Goal: Task Accomplishment & Management: Manage account settings

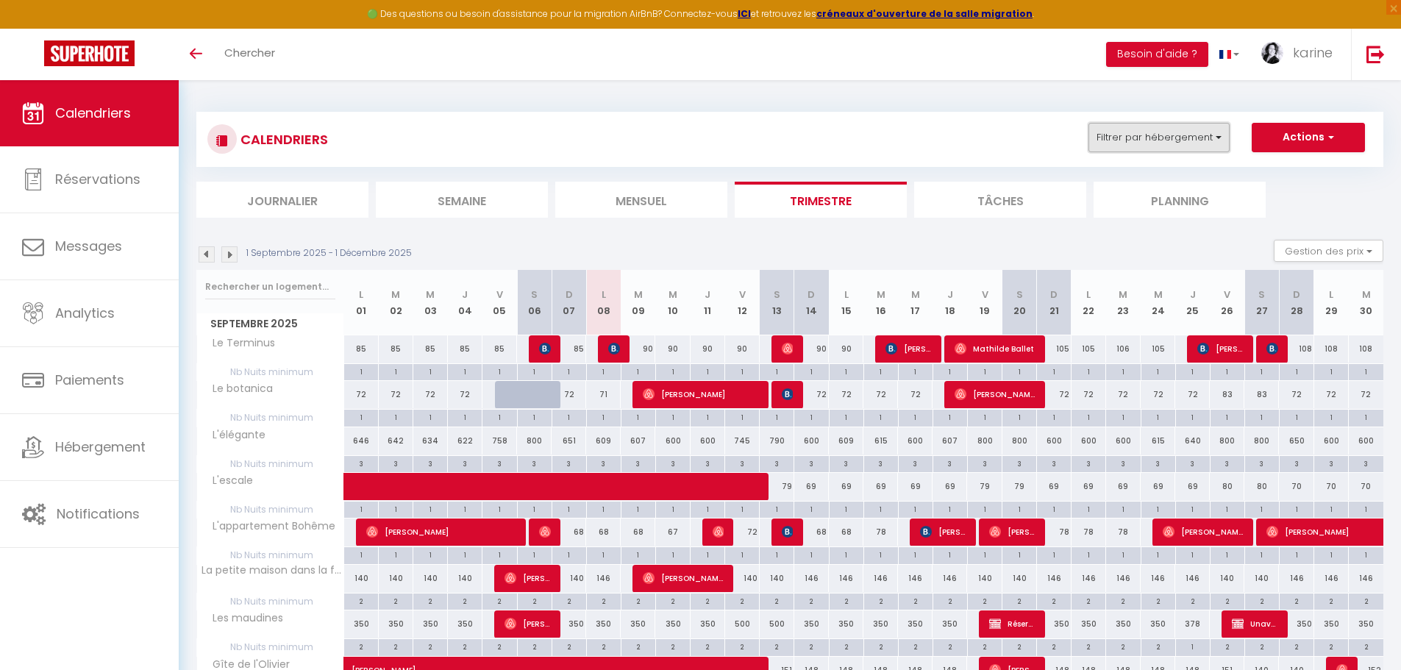
click at [1129, 143] on button "Filtrer par hébergement" at bounding box center [1159, 137] width 141 height 29
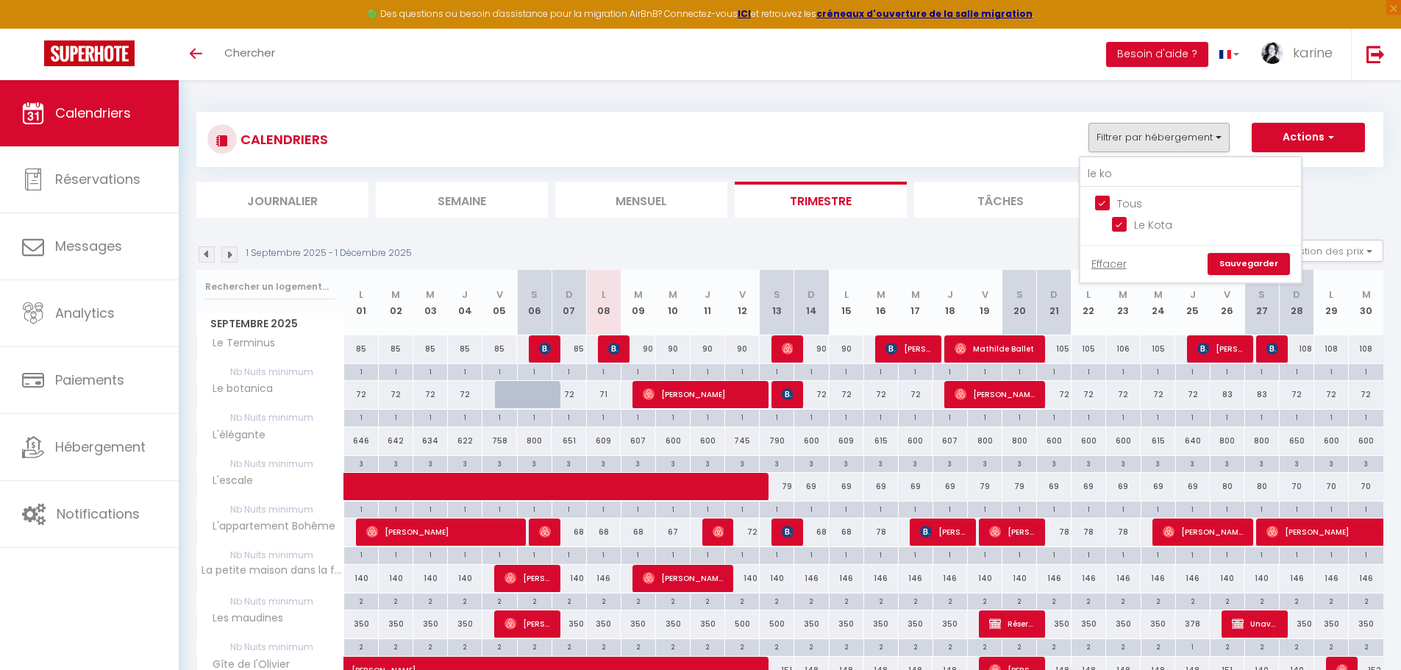
click at [1237, 258] on link "Sauvegarder" at bounding box center [1249, 264] width 82 height 22
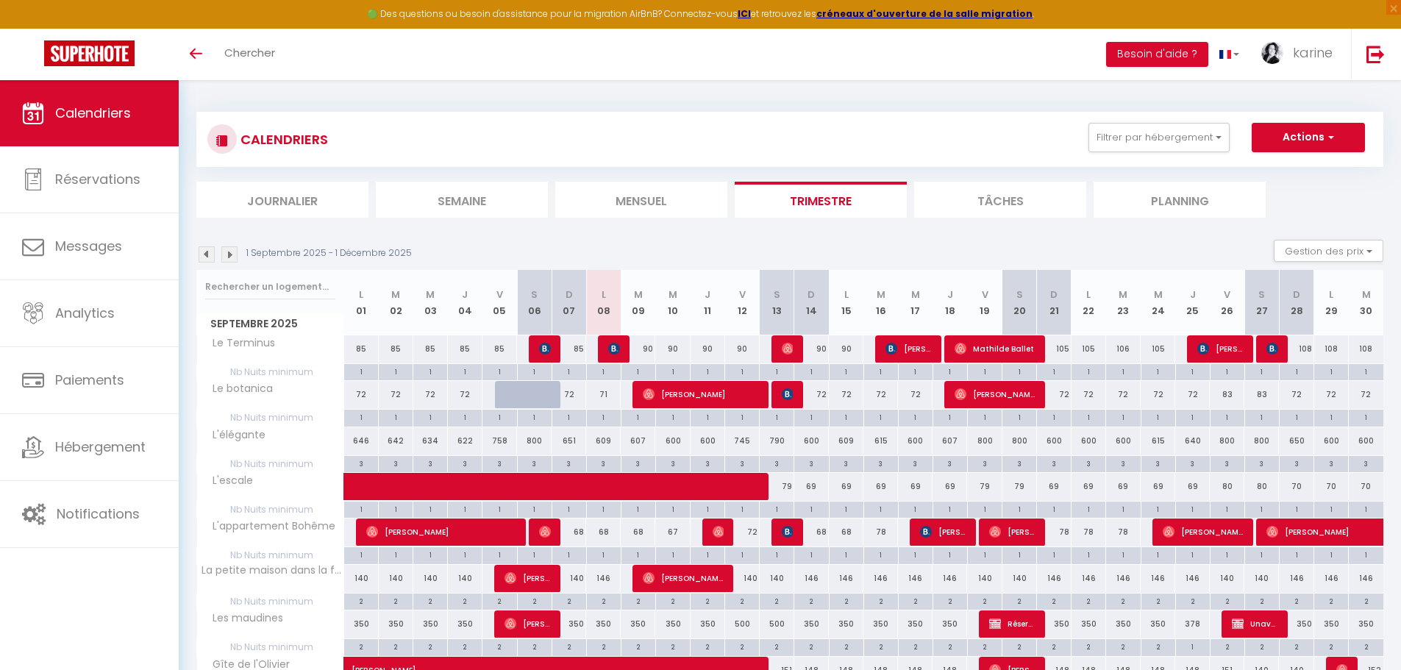
click at [1175, 118] on div "CALENDRIERS Filtrer par hébergement le ko Tous Le Kota Effacer Sauvegarder Acti…" at bounding box center [789, 139] width 1187 height 55
click at [1167, 137] on button "Filtrer par hébergement" at bounding box center [1159, 137] width 141 height 29
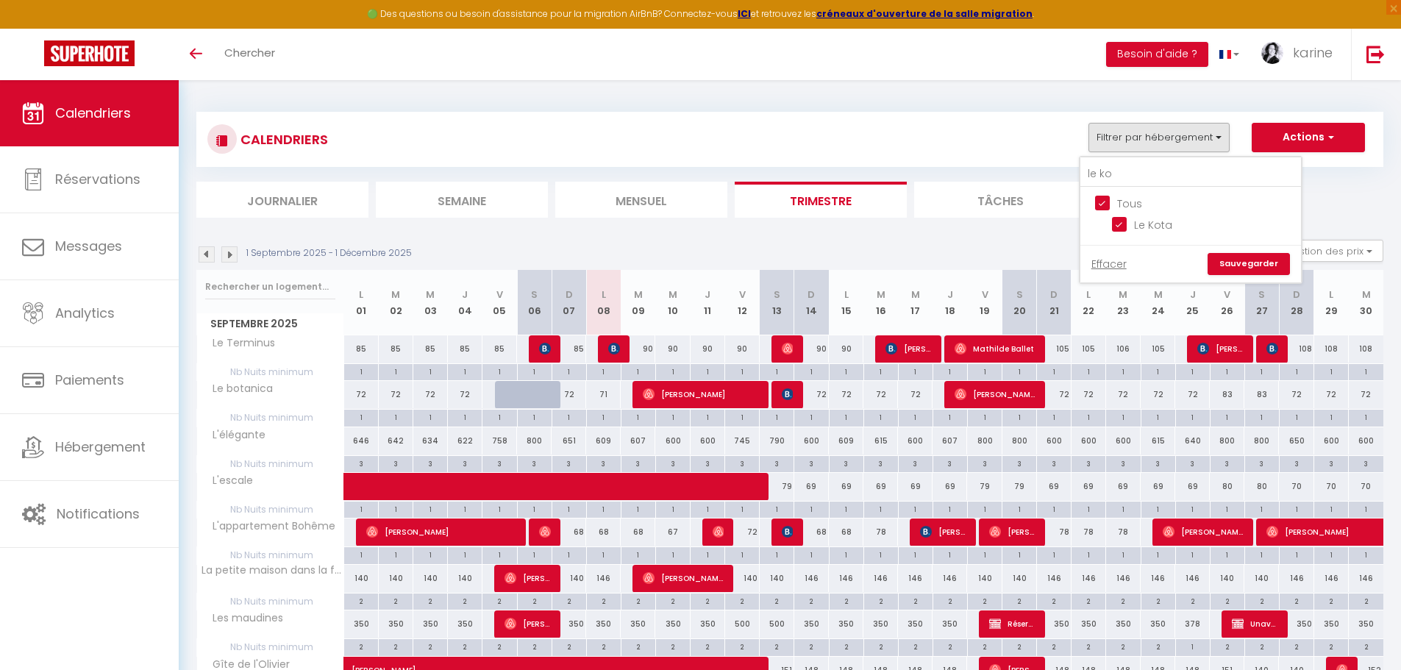
click at [1110, 196] on input "Tous" at bounding box center [1205, 202] width 221 height 15
checkbox input "false"
click at [1118, 224] on input "Le Kota" at bounding box center [1204, 223] width 184 height 15
checkbox input "true"
click at [1261, 275] on div "Effacer Sauvegarder" at bounding box center [1191, 264] width 221 height 38
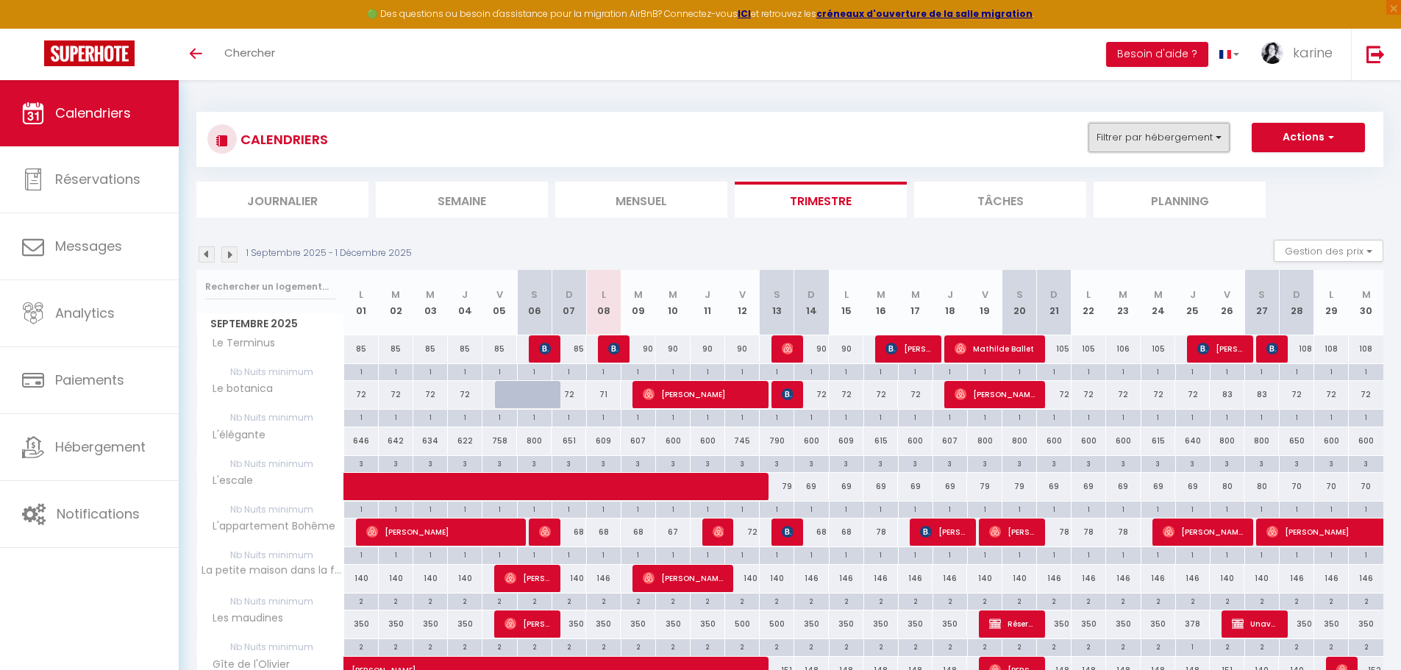
click at [1173, 149] on button "Filtrer par hébergement" at bounding box center [1159, 137] width 141 height 29
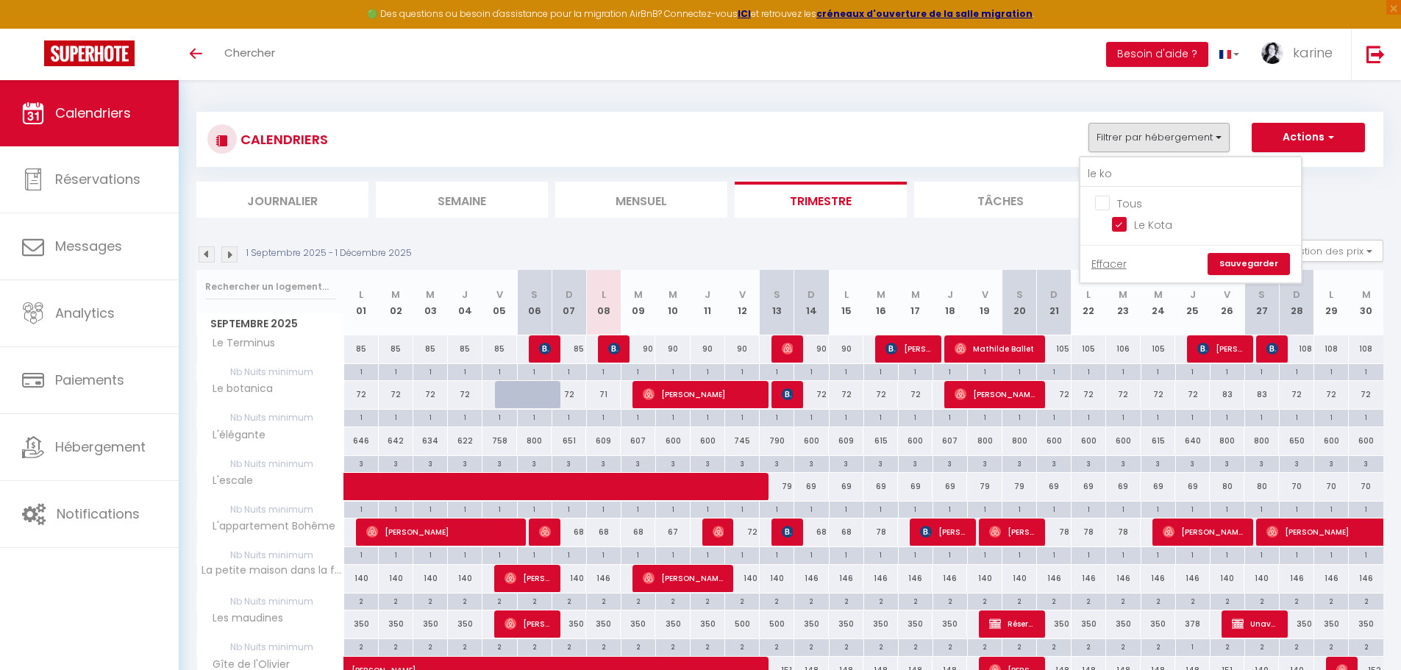
click at [1241, 255] on link "Sauvegarder" at bounding box center [1249, 264] width 82 height 22
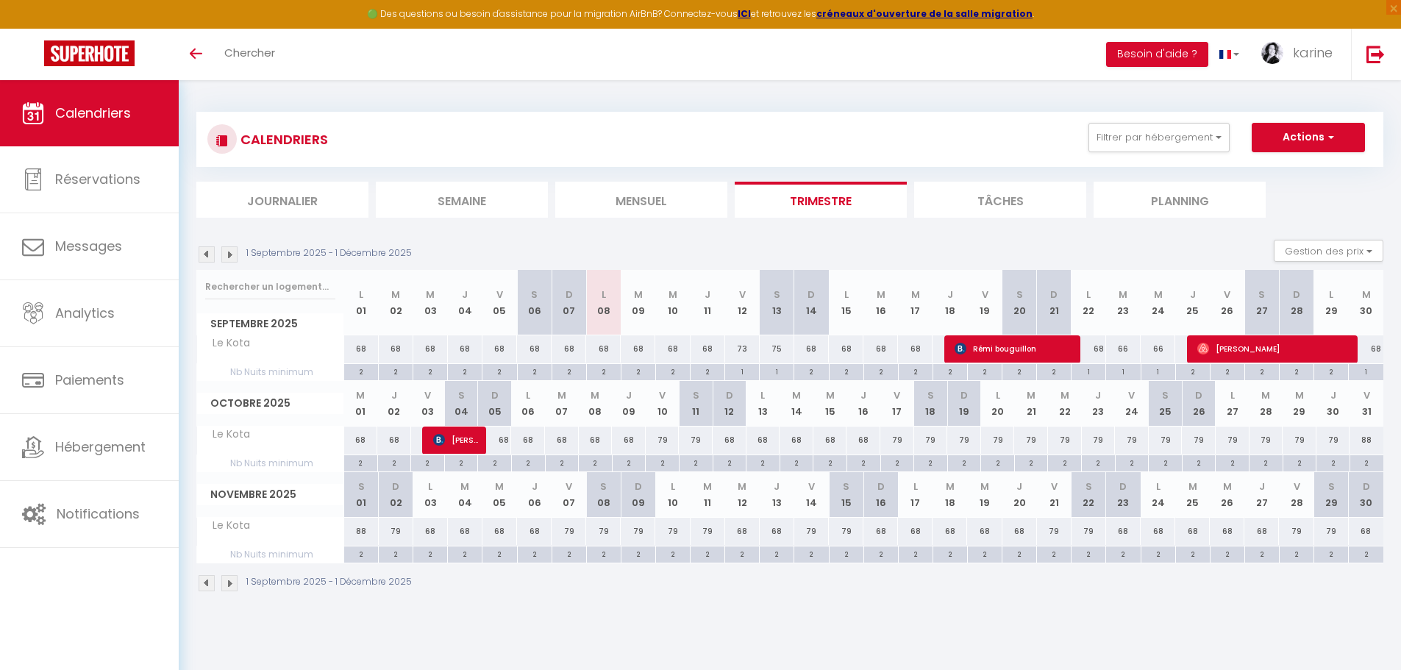
click at [207, 258] on img at bounding box center [207, 254] width 16 height 16
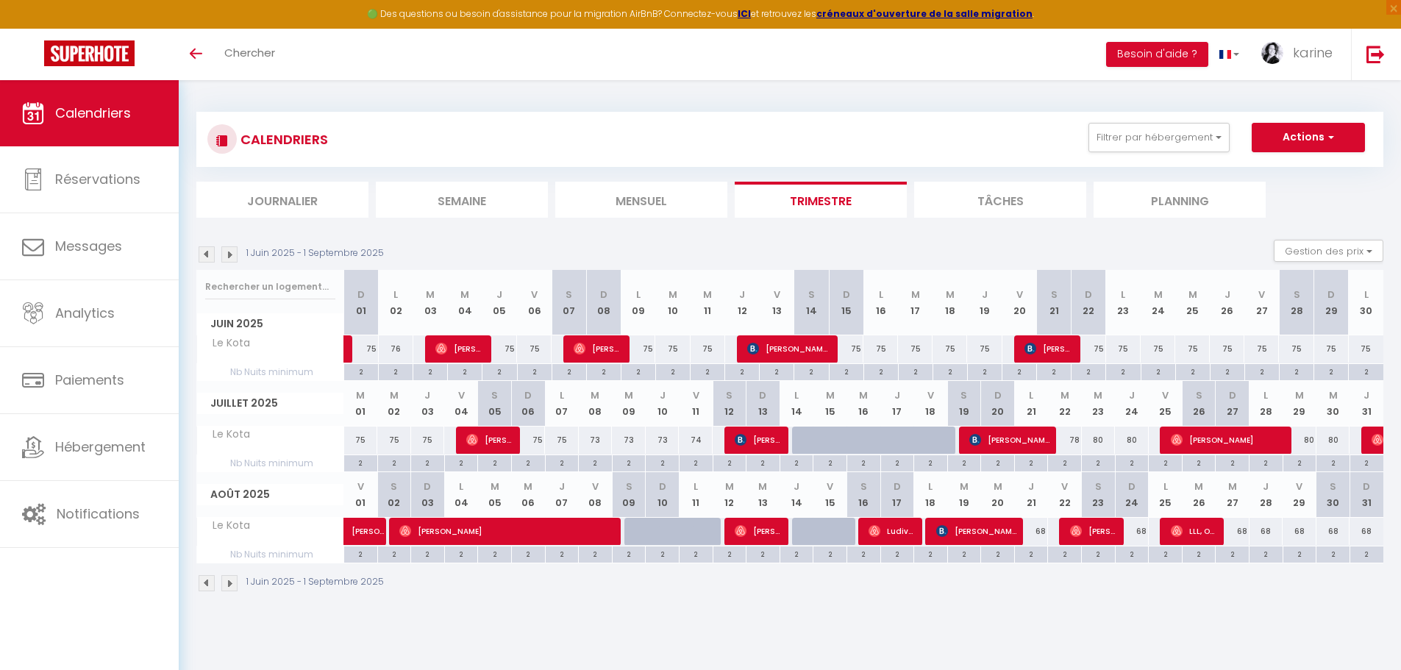
click at [207, 253] on img at bounding box center [207, 254] width 16 height 16
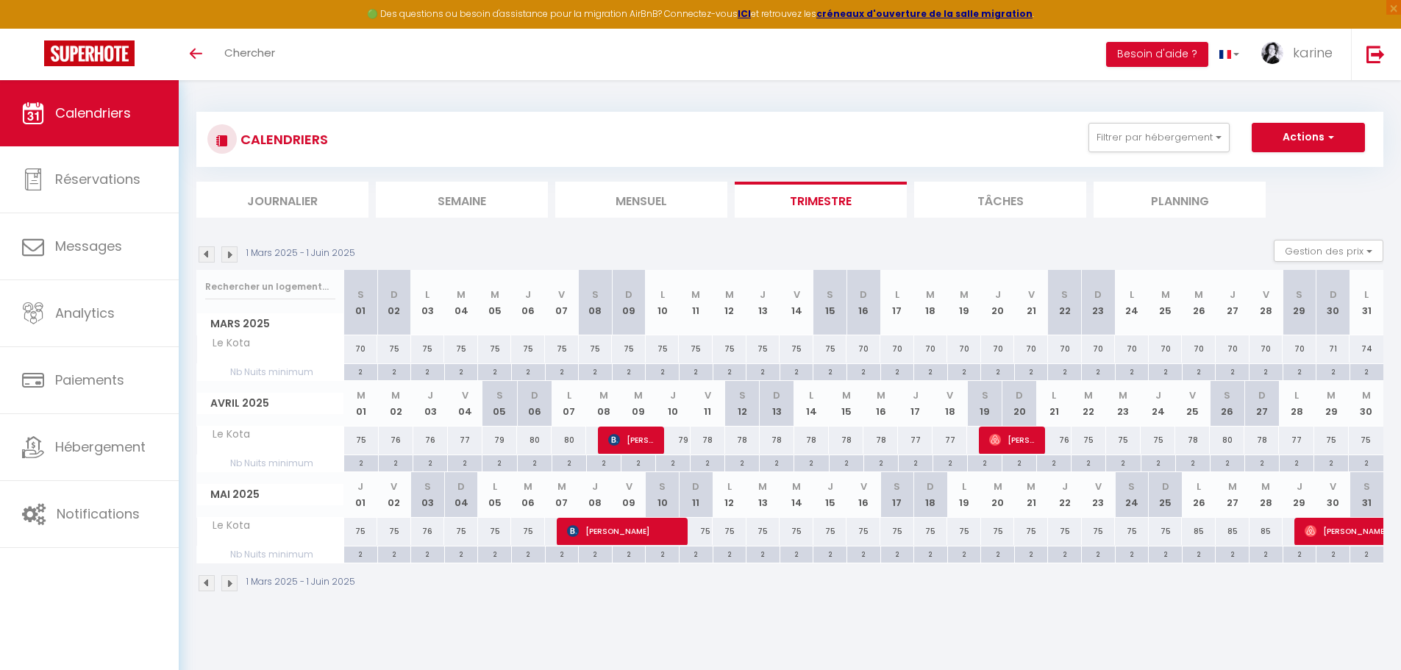
click at [235, 255] on img at bounding box center [229, 254] width 16 height 16
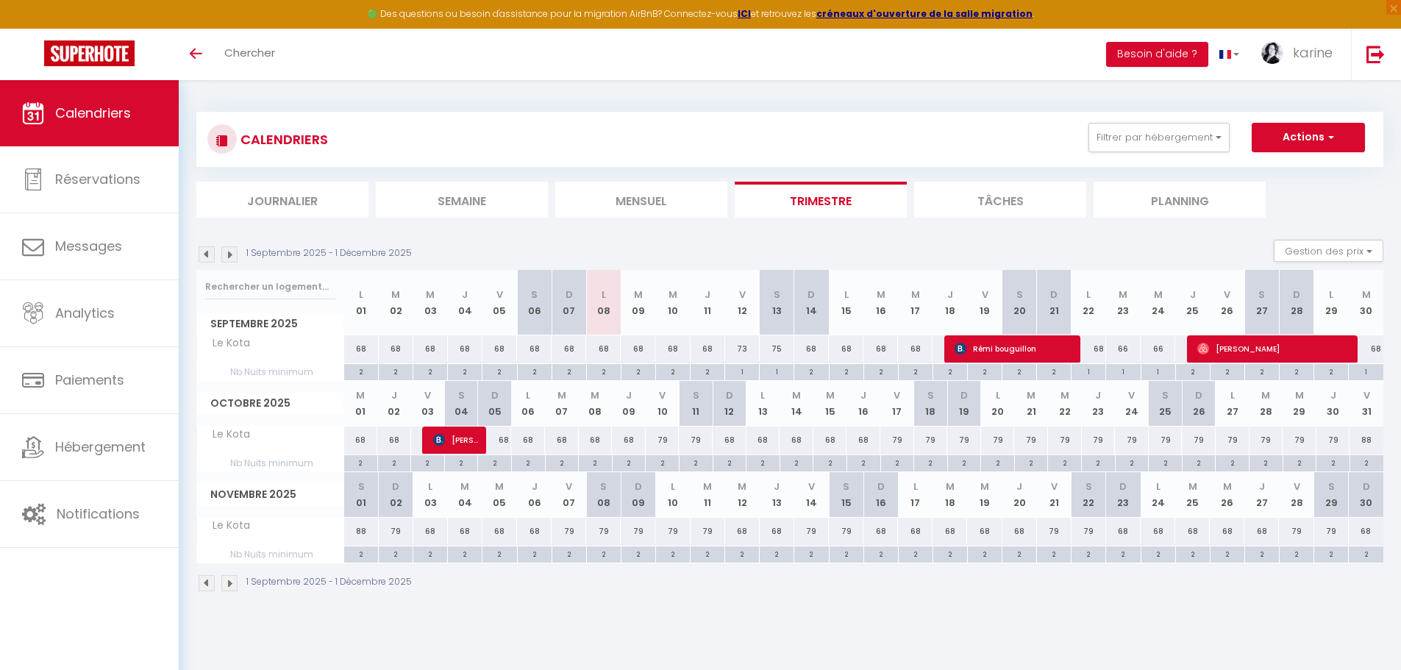
click at [989, 376] on div "2" at bounding box center [985, 371] width 34 height 14
type input "2"
type input "Ven 19 Septembre 2025"
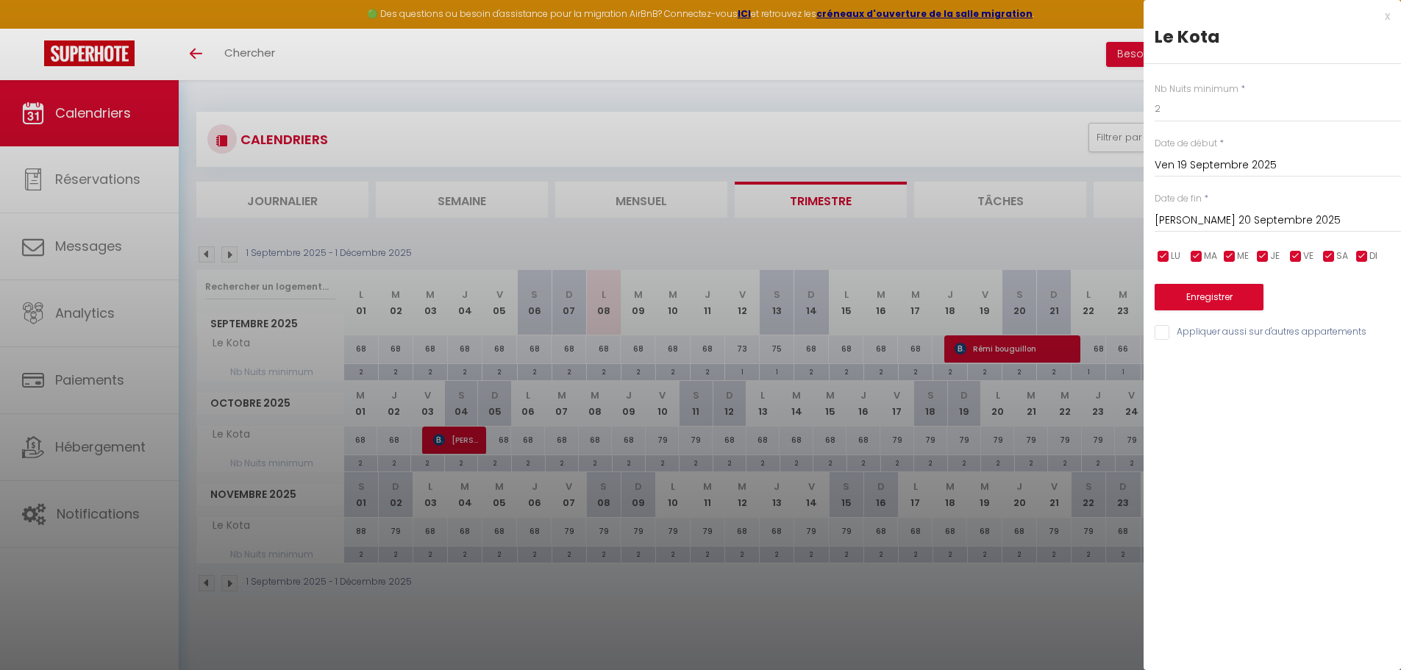
click at [1309, 224] on input "Sam 20 Septembre 2025" at bounding box center [1278, 220] width 246 height 19
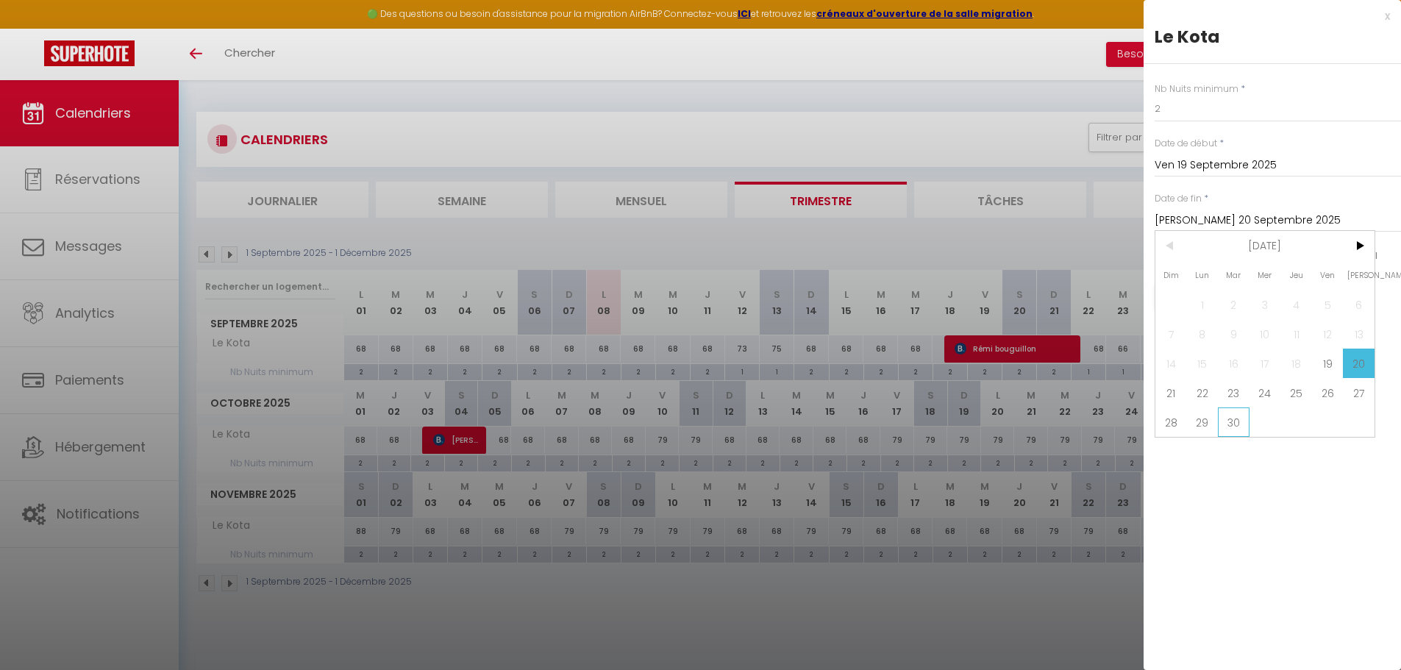
click at [1242, 430] on span "30" at bounding box center [1234, 422] width 32 height 29
type input "Mar 30 Septembre 2025"
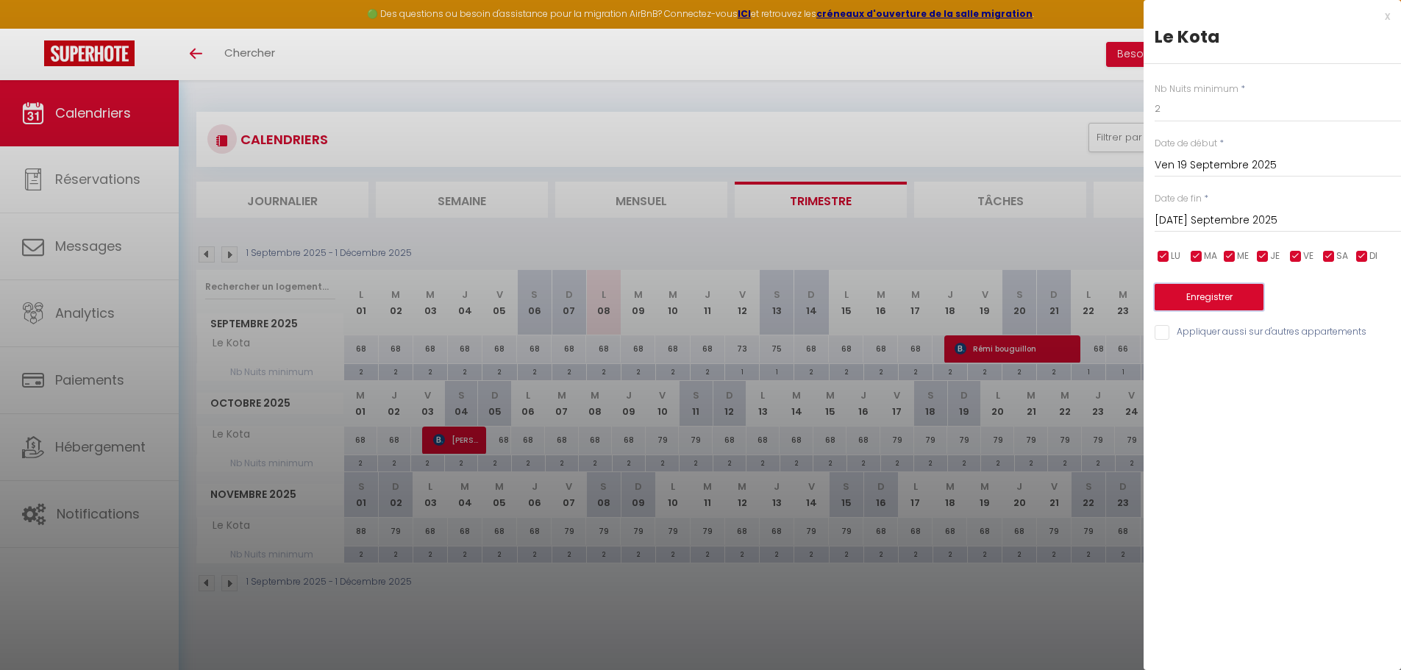
click at [1202, 305] on button "Enregistrer" at bounding box center [1209, 297] width 109 height 26
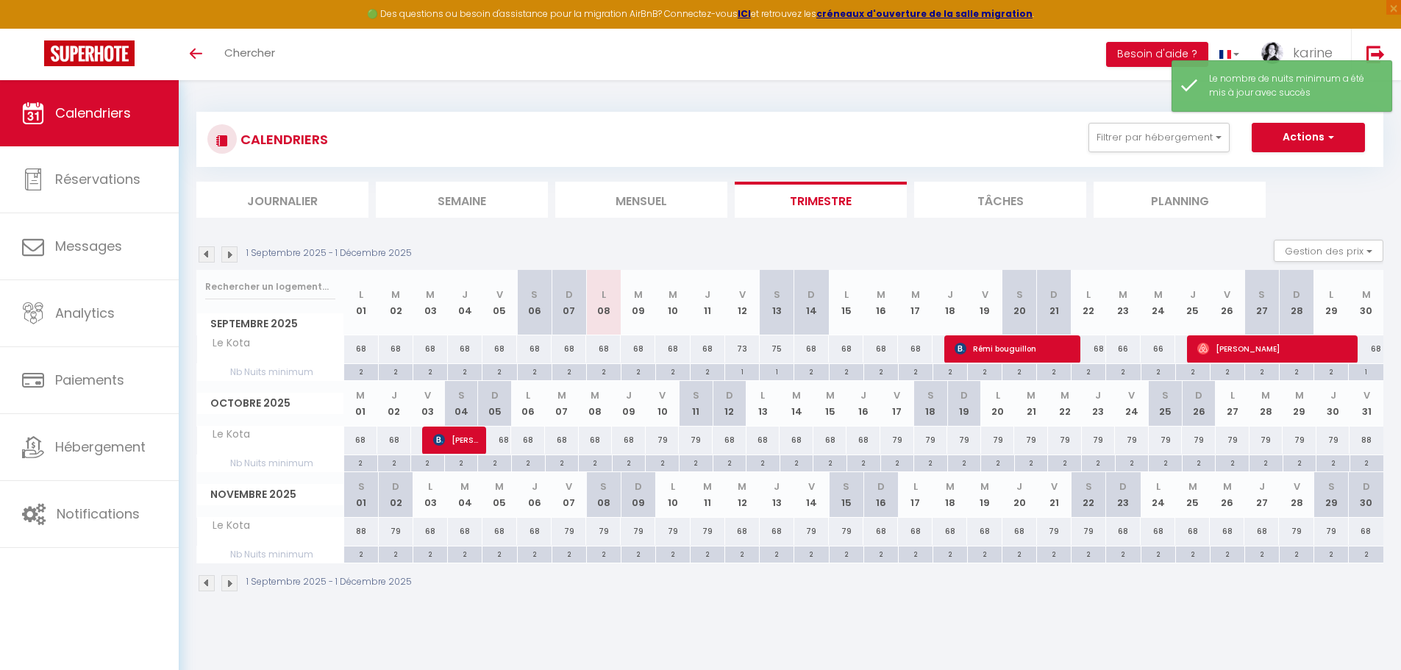
click at [1364, 374] on div "1" at bounding box center [1366, 371] width 35 height 14
type input "1"
type input "Mar 30 Septembre 2025"
type input "Mer 01 Octobre 2025"
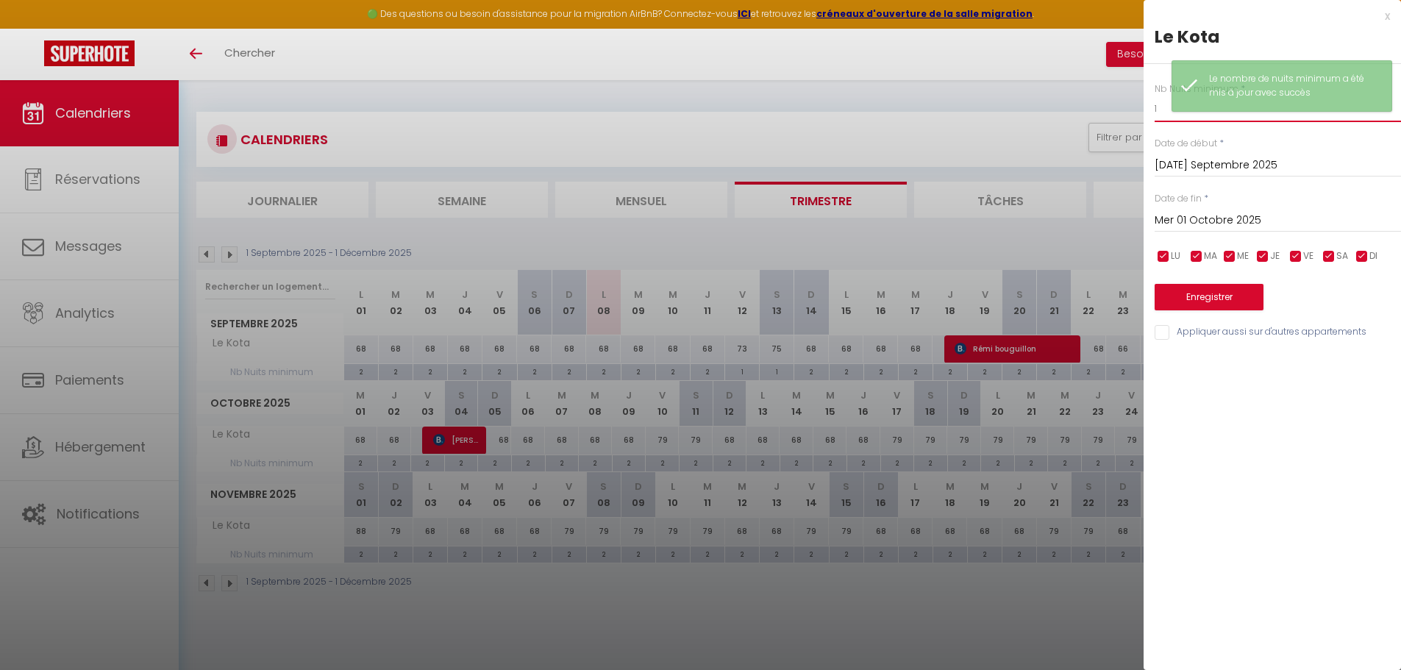
click at [1157, 105] on input "1" at bounding box center [1278, 109] width 246 height 26
type input "2"
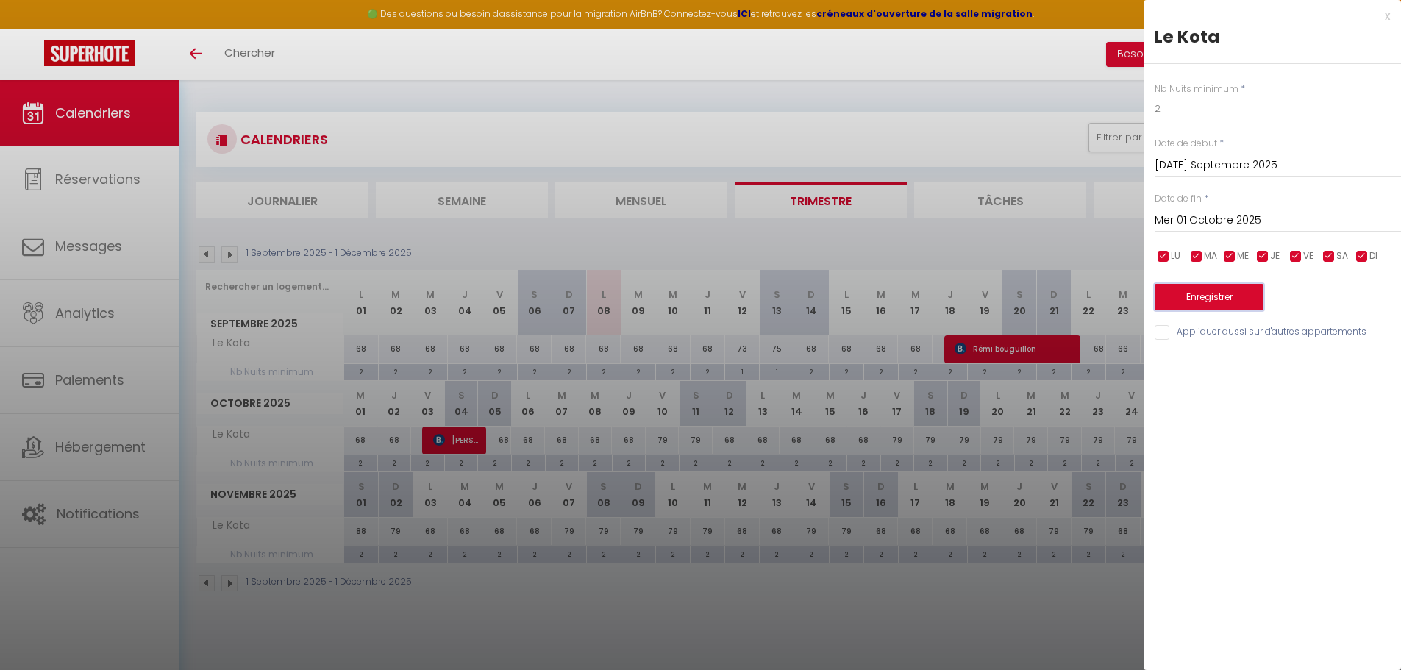
click at [1210, 291] on button "Enregistrer" at bounding box center [1209, 297] width 109 height 26
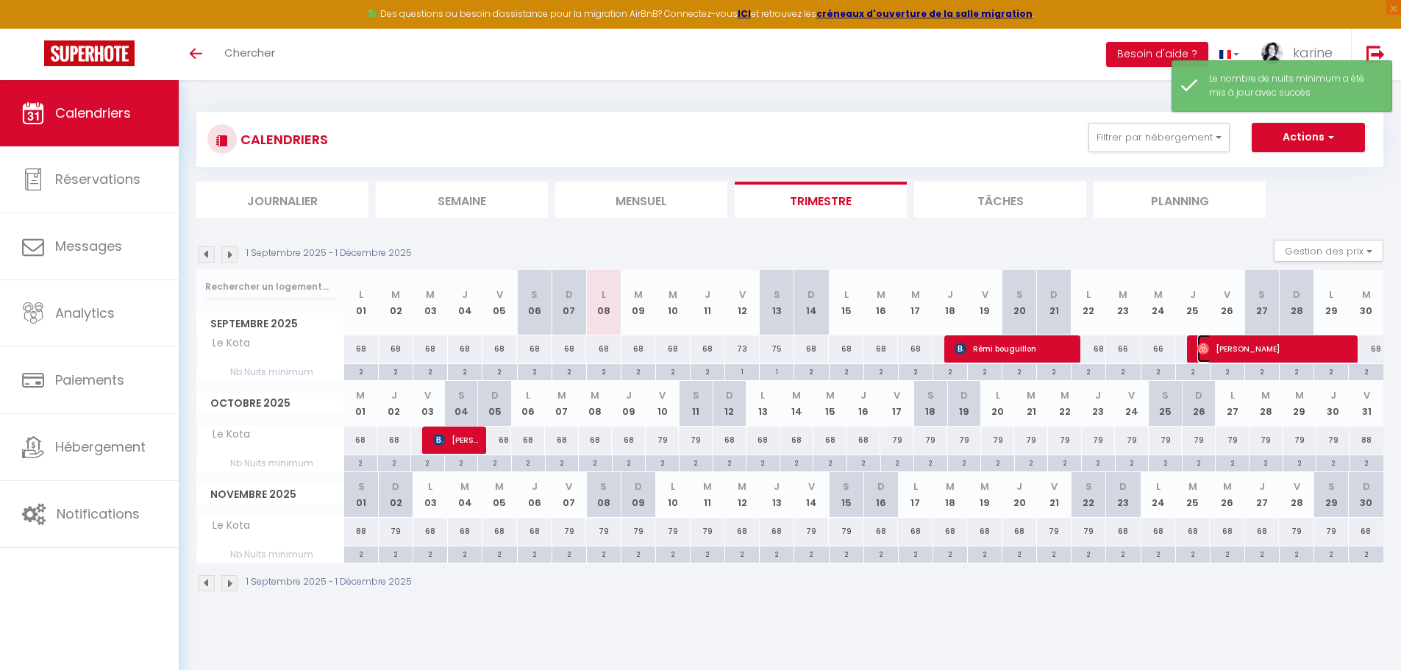
click at [1250, 350] on span "[PERSON_NAME]" at bounding box center [1273, 349] width 150 height 28
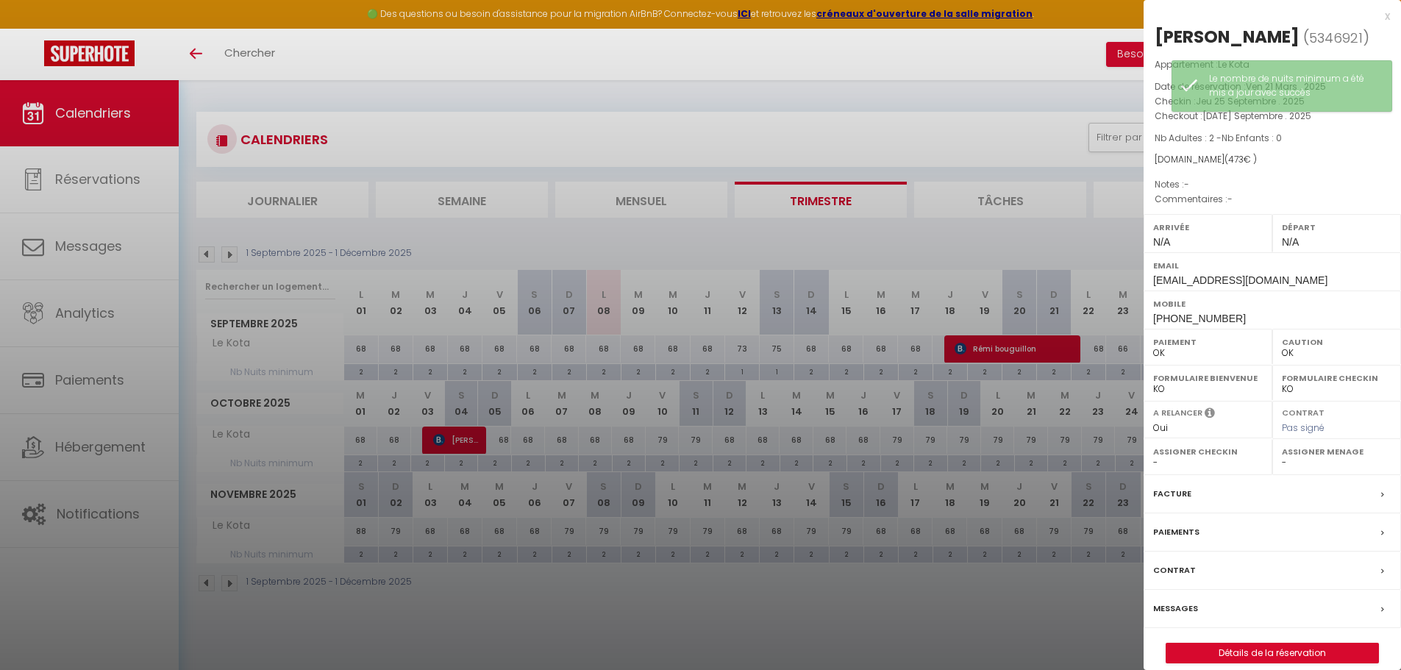
click at [1056, 246] on div at bounding box center [700, 335] width 1401 height 670
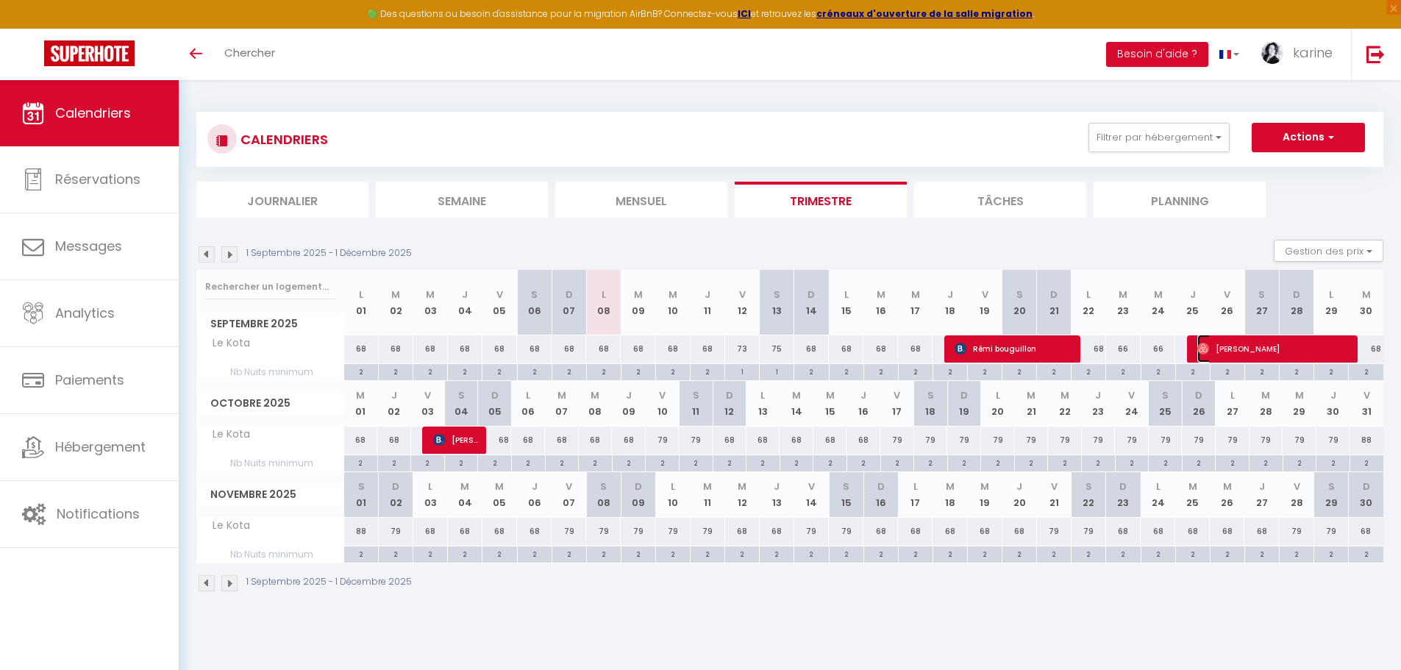
click at [1255, 344] on span "[PERSON_NAME]" at bounding box center [1273, 349] width 150 height 28
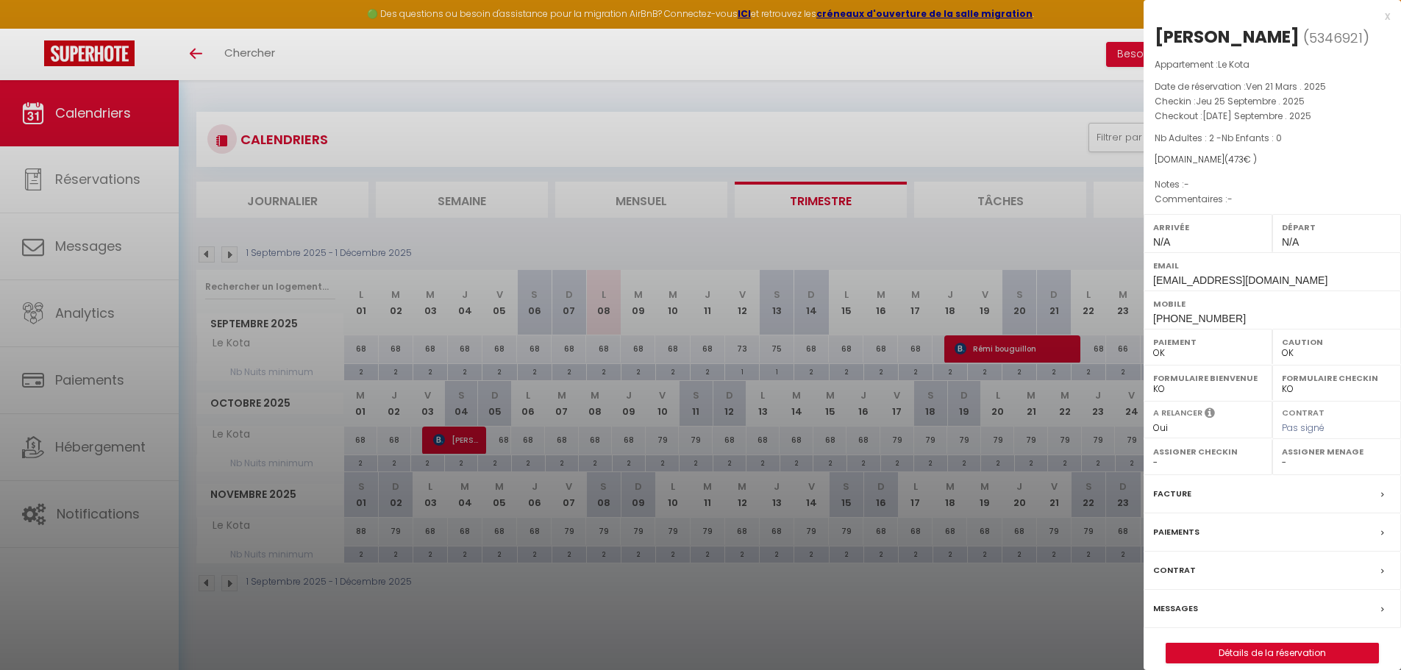
click at [1033, 350] on div at bounding box center [700, 335] width 1401 height 670
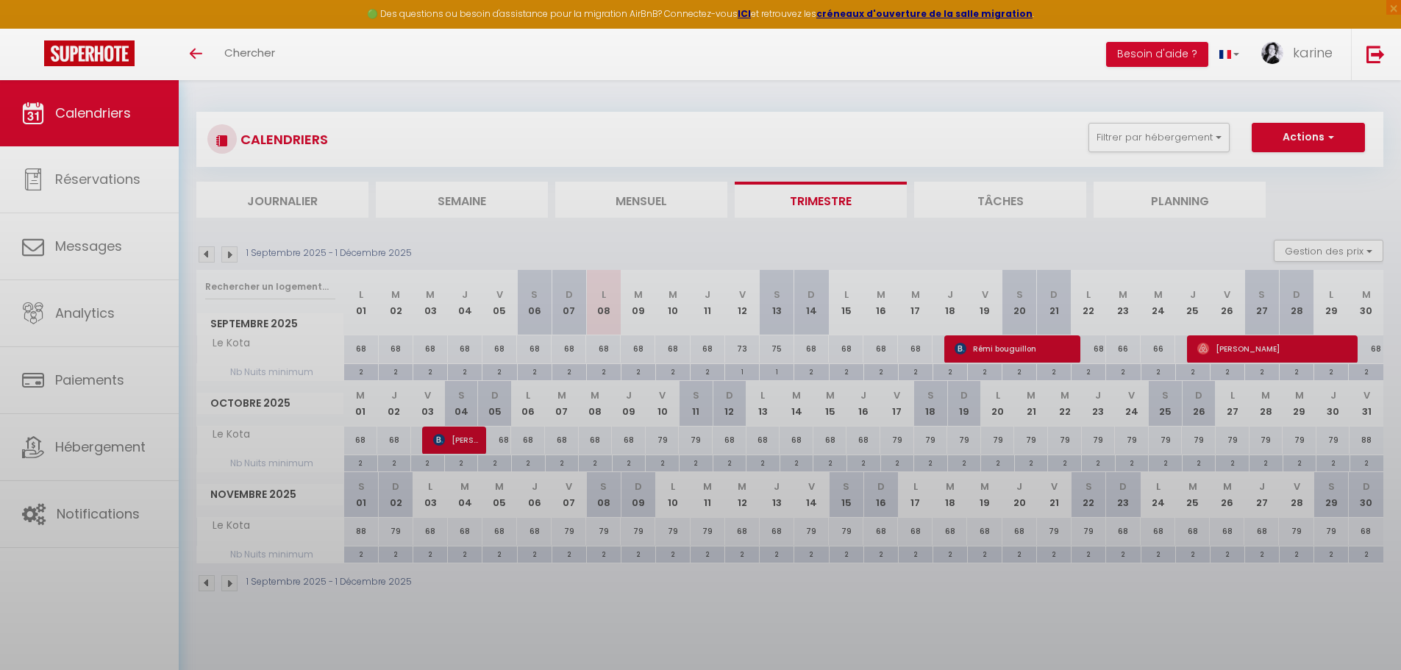
click at [1031, 350] on div at bounding box center [700, 335] width 1401 height 670
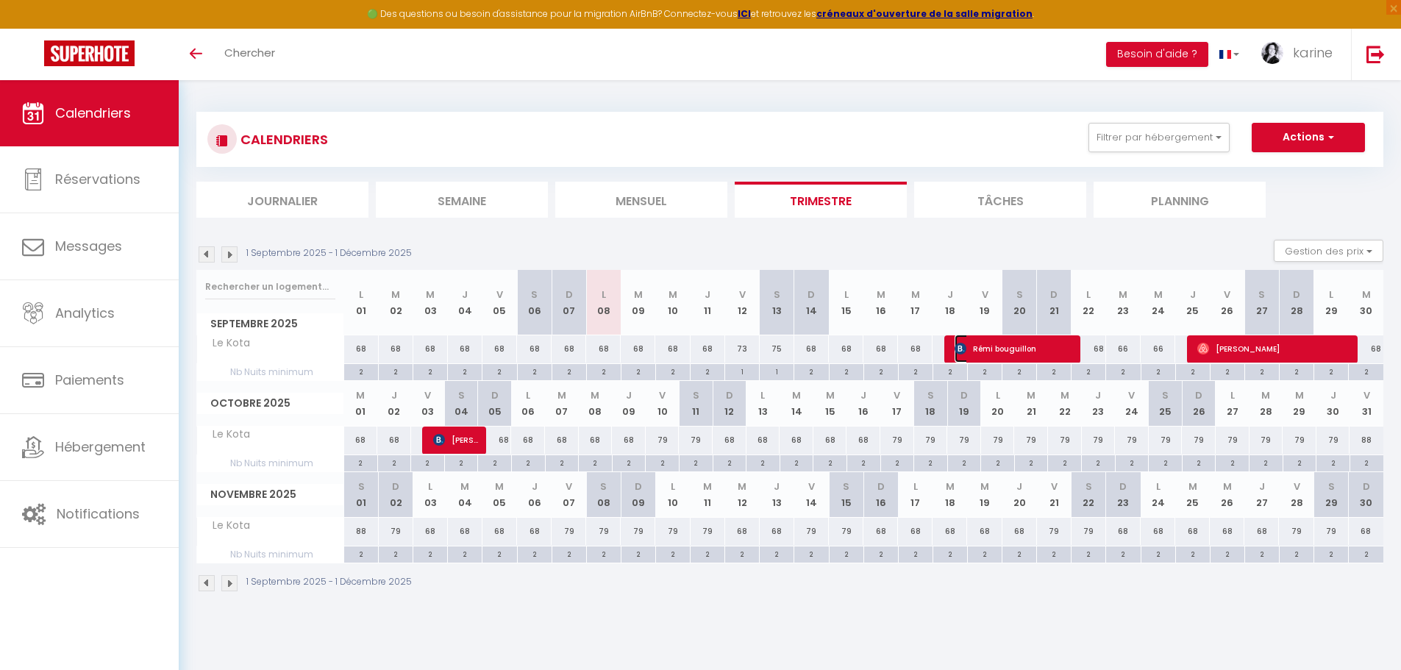
click at [1031, 346] on span "Rémi bouguillon" at bounding box center [1012, 349] width 115 height 28
select select "KO"
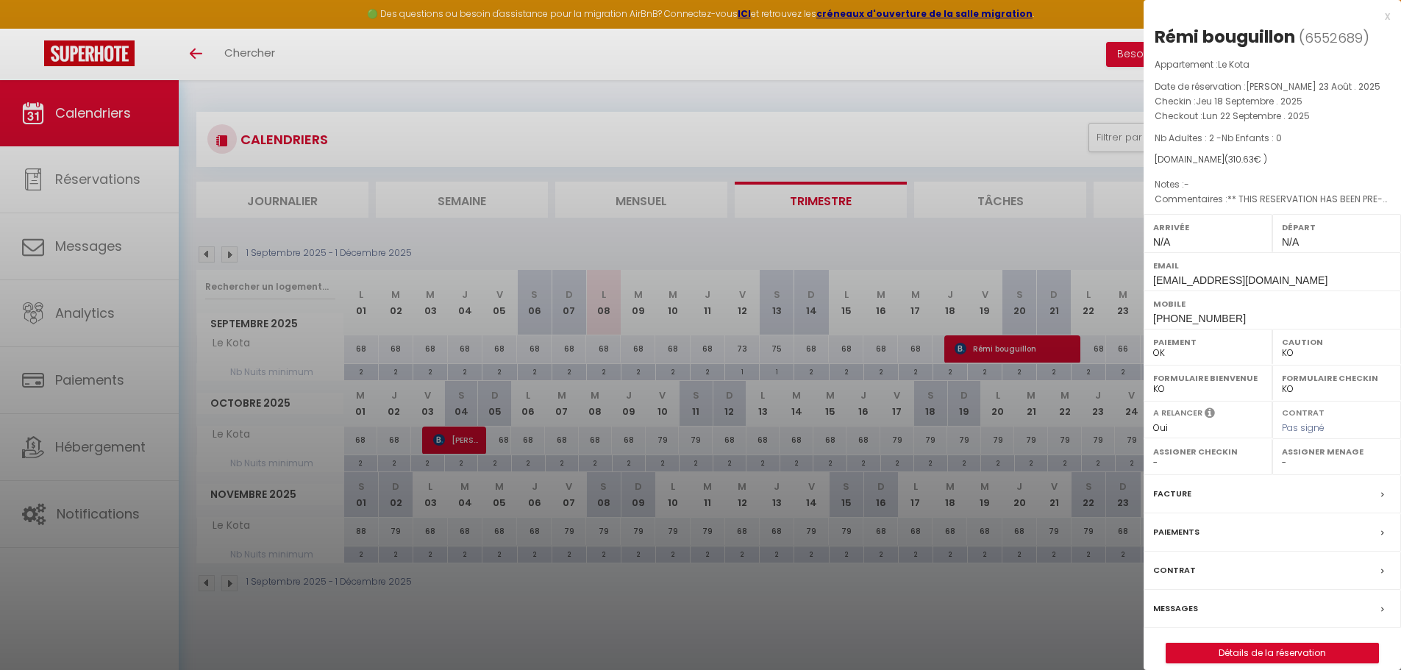
click at [469, 433] on div at bounding box center [700, 335] width 1401 height 670
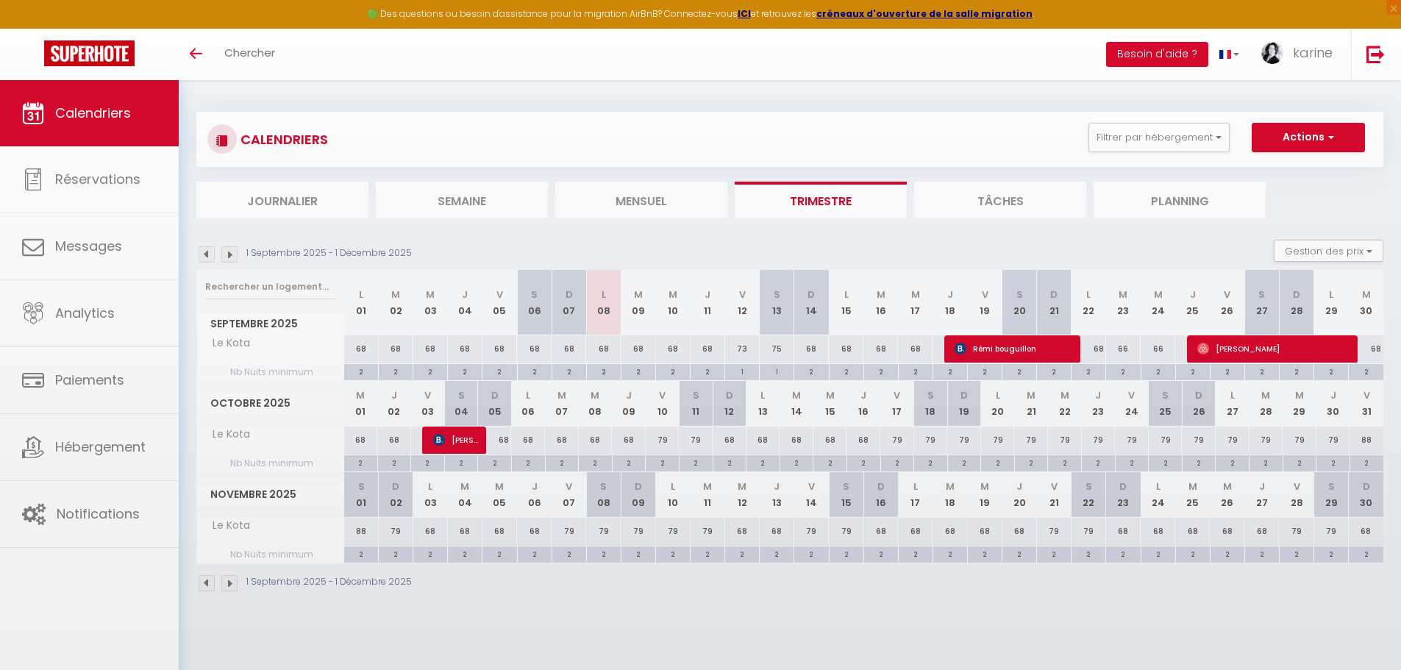
click at [461, 441] on div at bounding box center [700, 335] width 1401 height 670
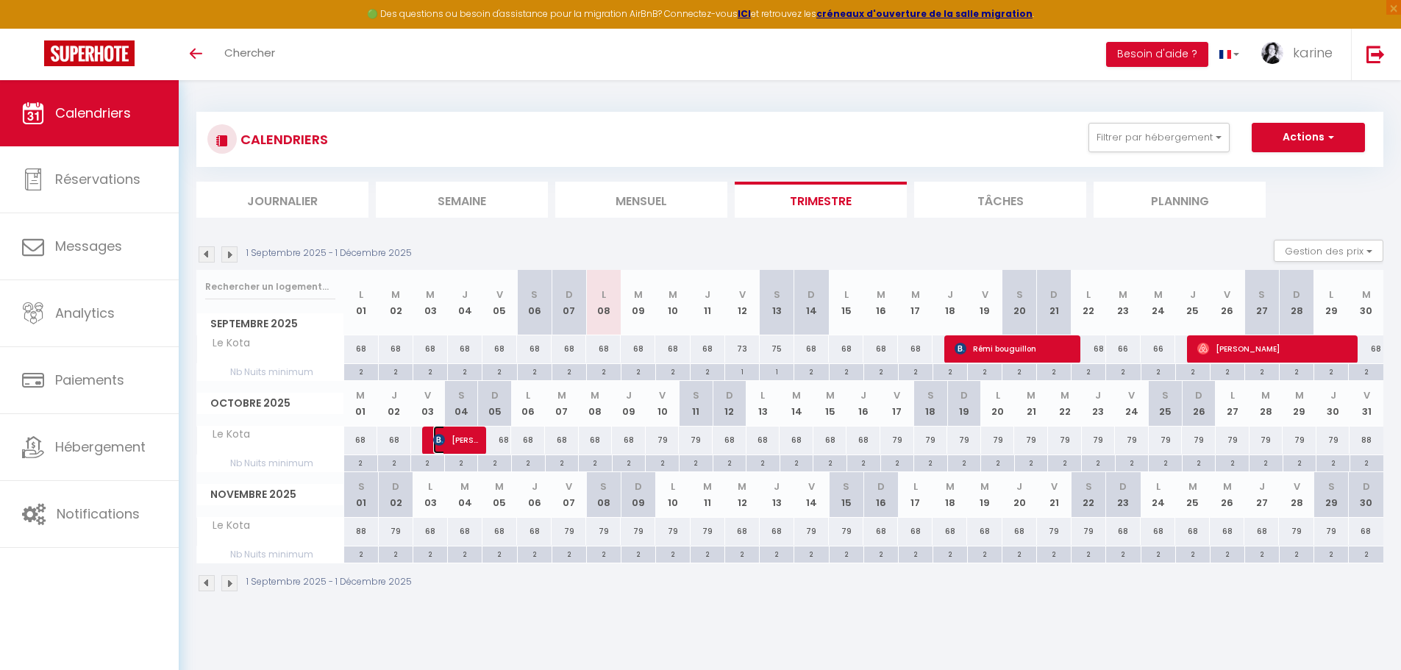
click at [458, 441] on span "Lilou Joly" at bounding box center [456, 440] width 46 height 28
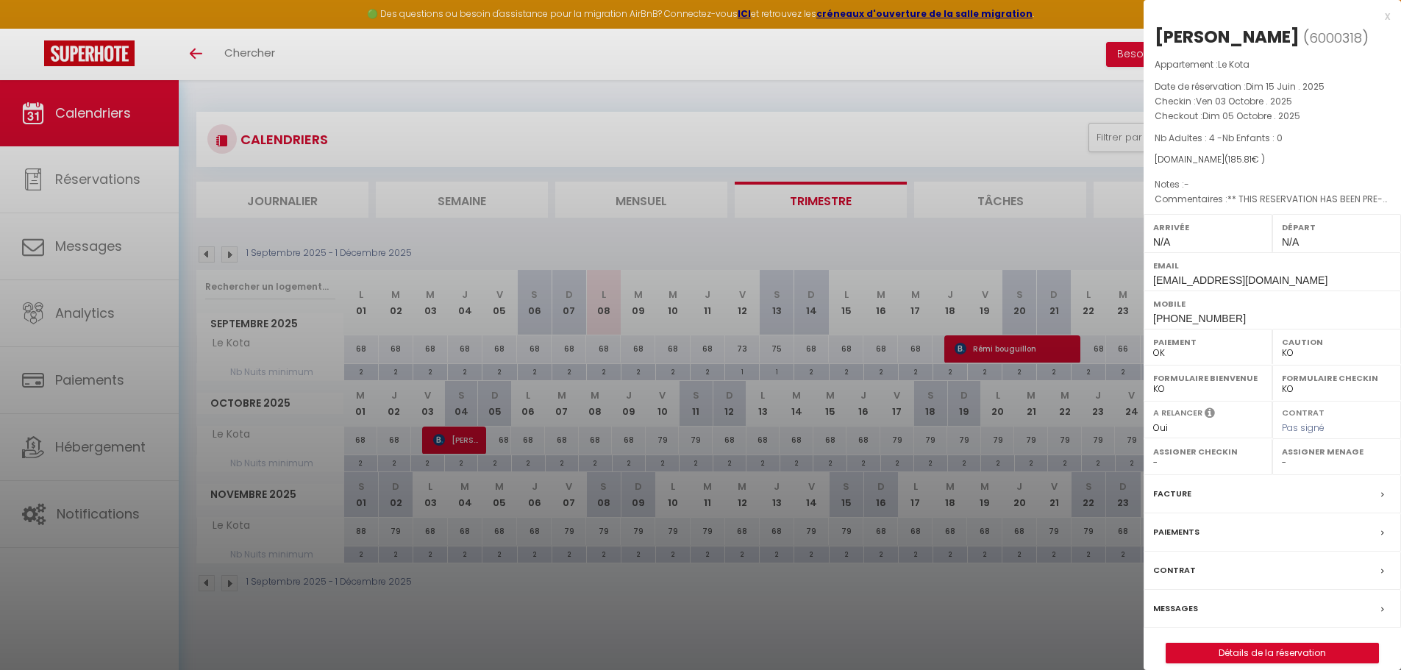
click at [640, 585] on div at bounding box center [700, 335] width 1401 height 670
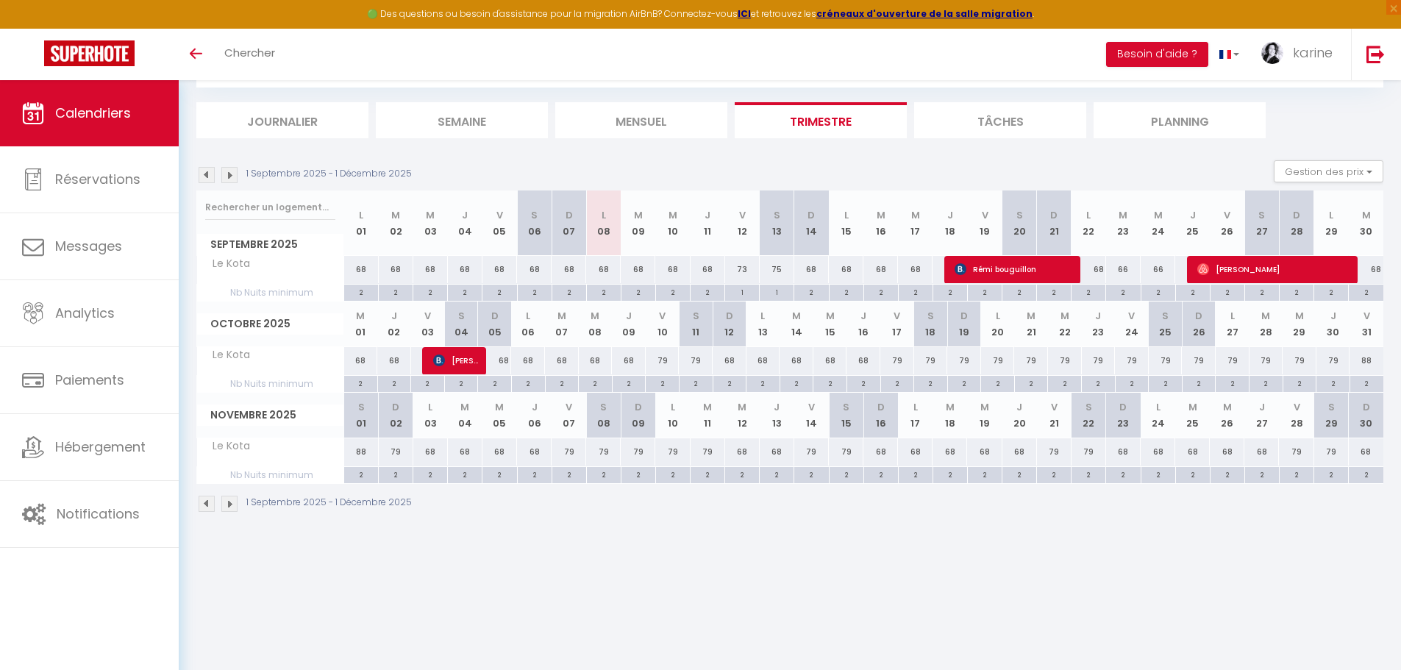
scroll to position [80, 0]
click at [232, 507] on img at bounding box center [229, 503] width 16 height 16
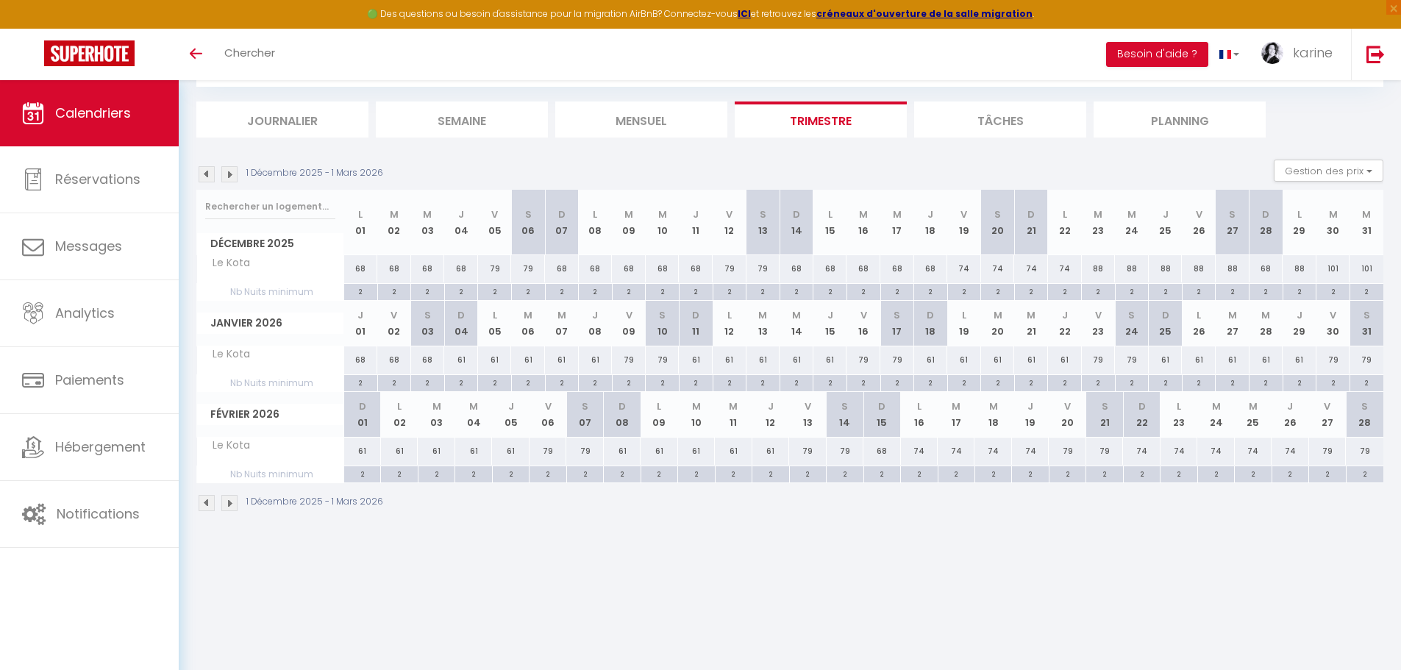
click at [232, 507] on img at bounding box center [229, 503] width 16 height 16
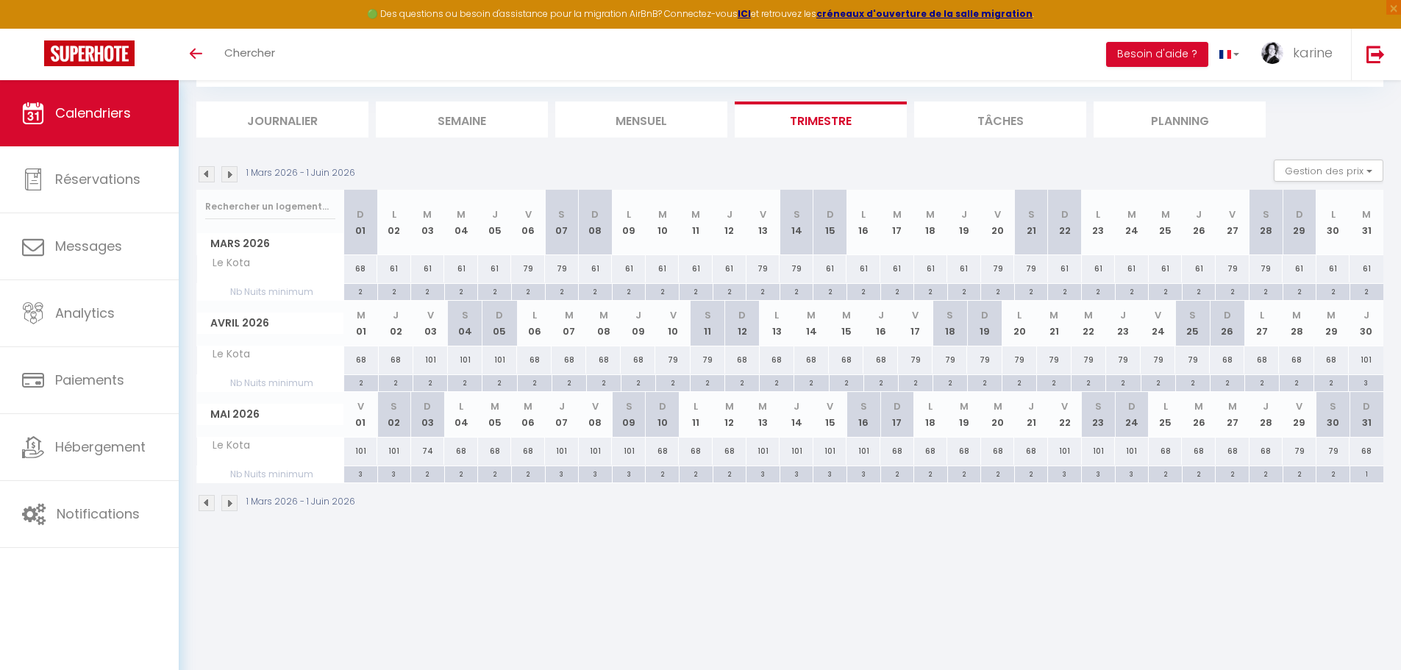
click at [232, 507] on img at bounding box center [229, 503] width 16 height 16
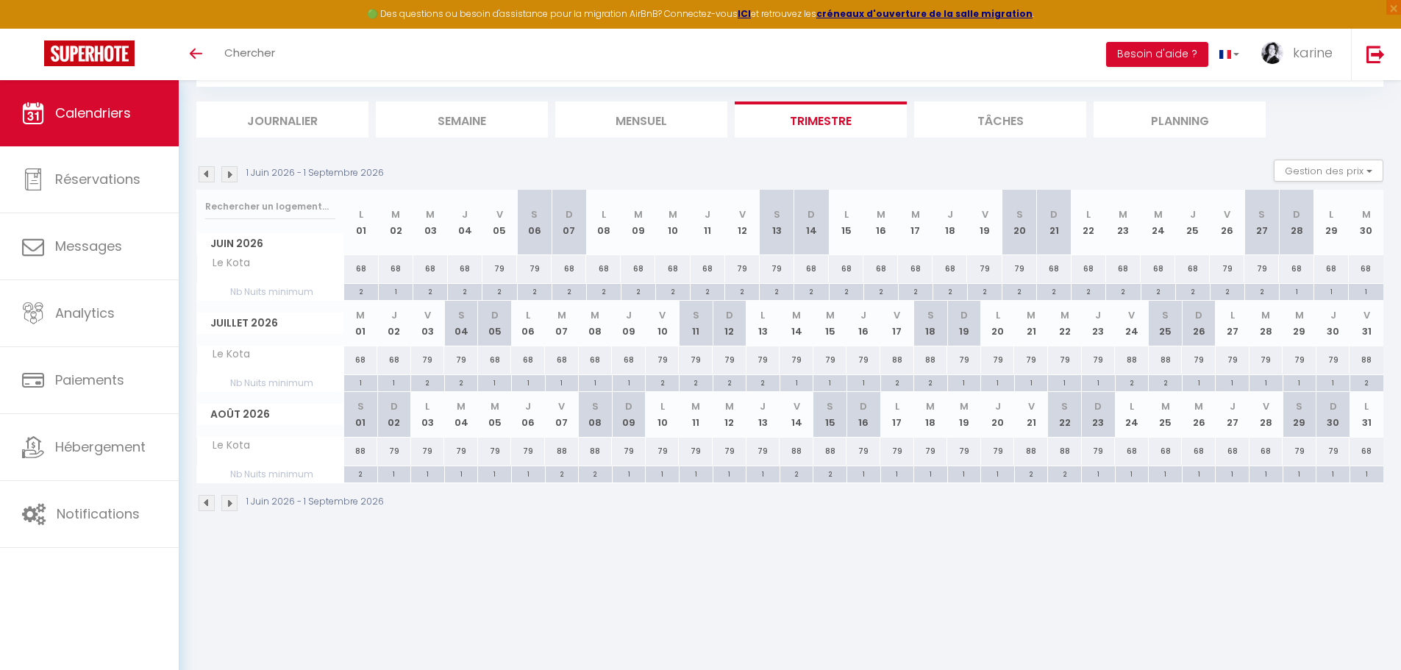
click at [232, 507] on img at bounding box center [229, 503] width 16 height 16
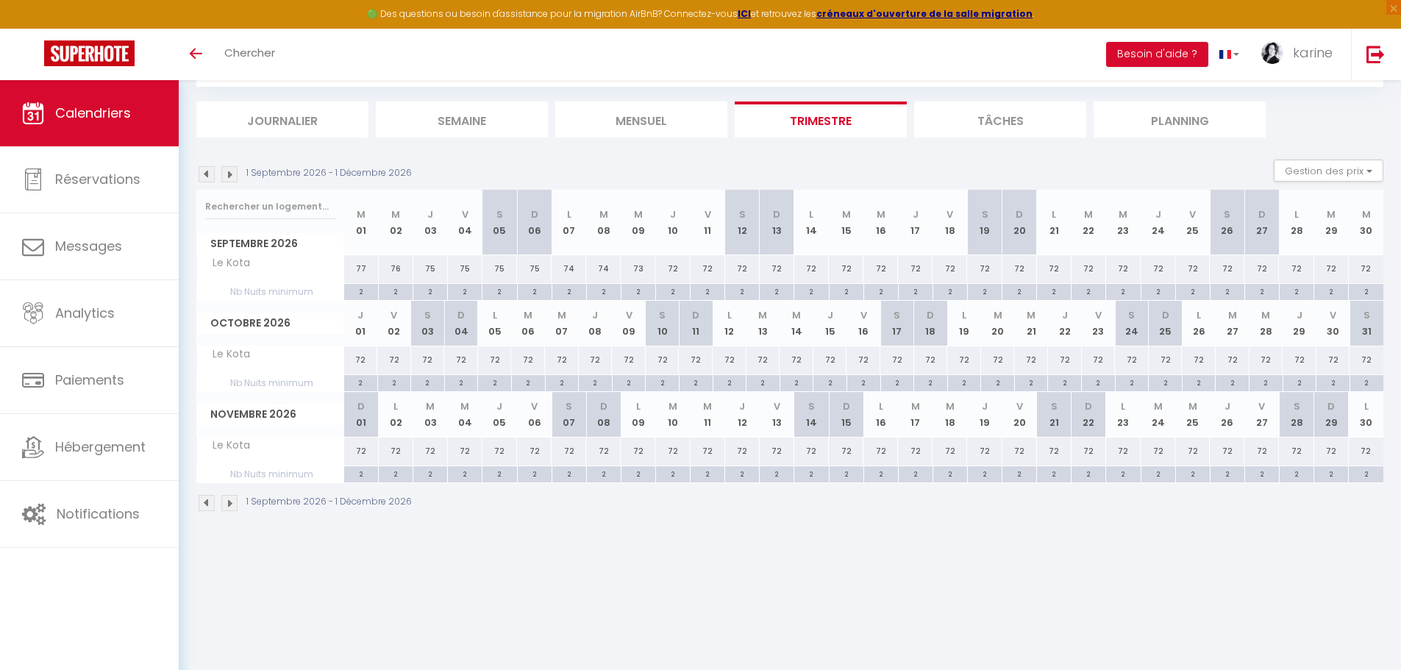
click at [202, 505] on img at bounding box center [207, 503] width 16 height 16
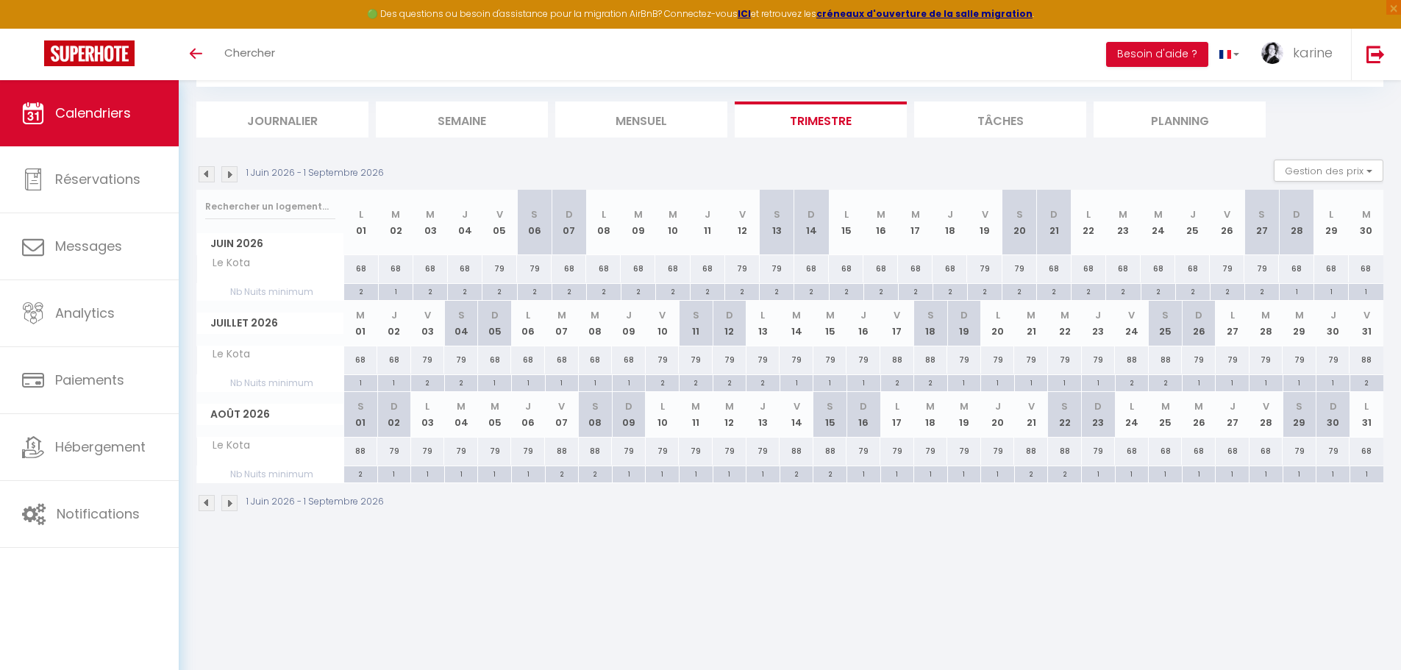
click at [227, 506] on img at bounding box center [229, 503] width 16 height 16
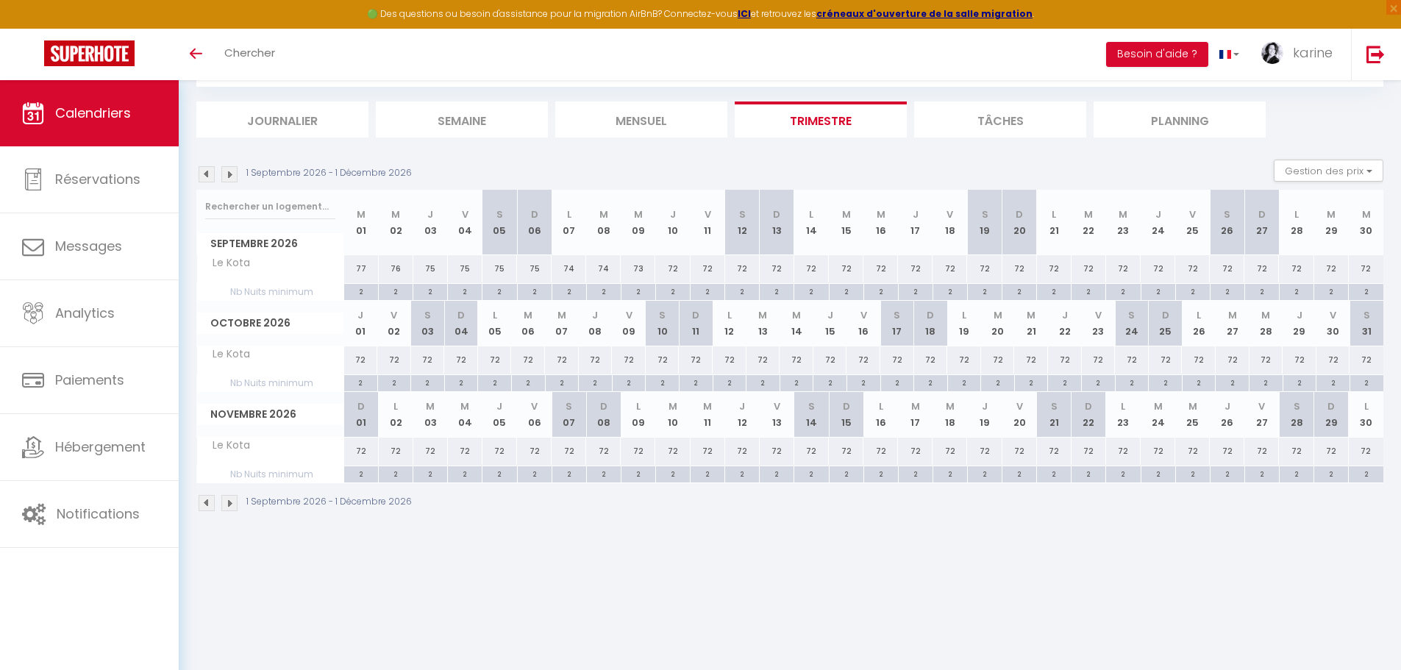
click at [213, 506] on img at bounding box center [207, 503] width 16 height 16
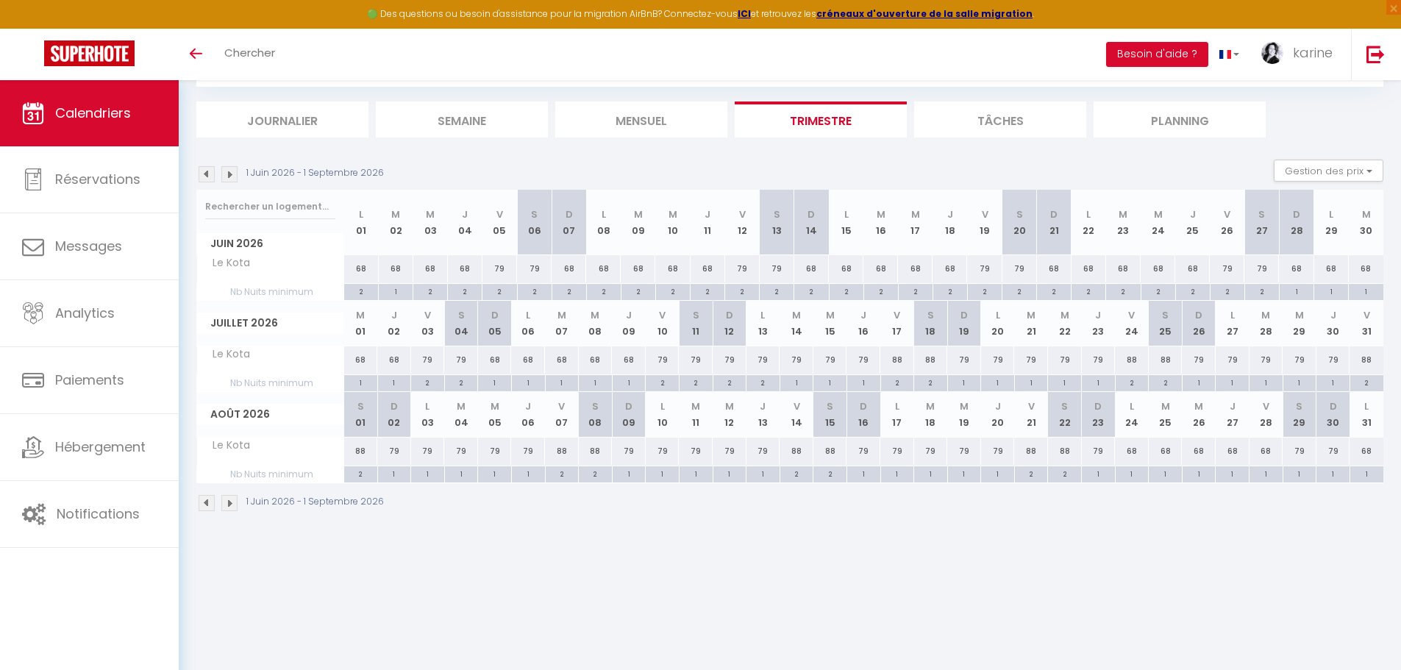
click at [213, 506] on img at bounding box center [207, 503] width 16 height 16
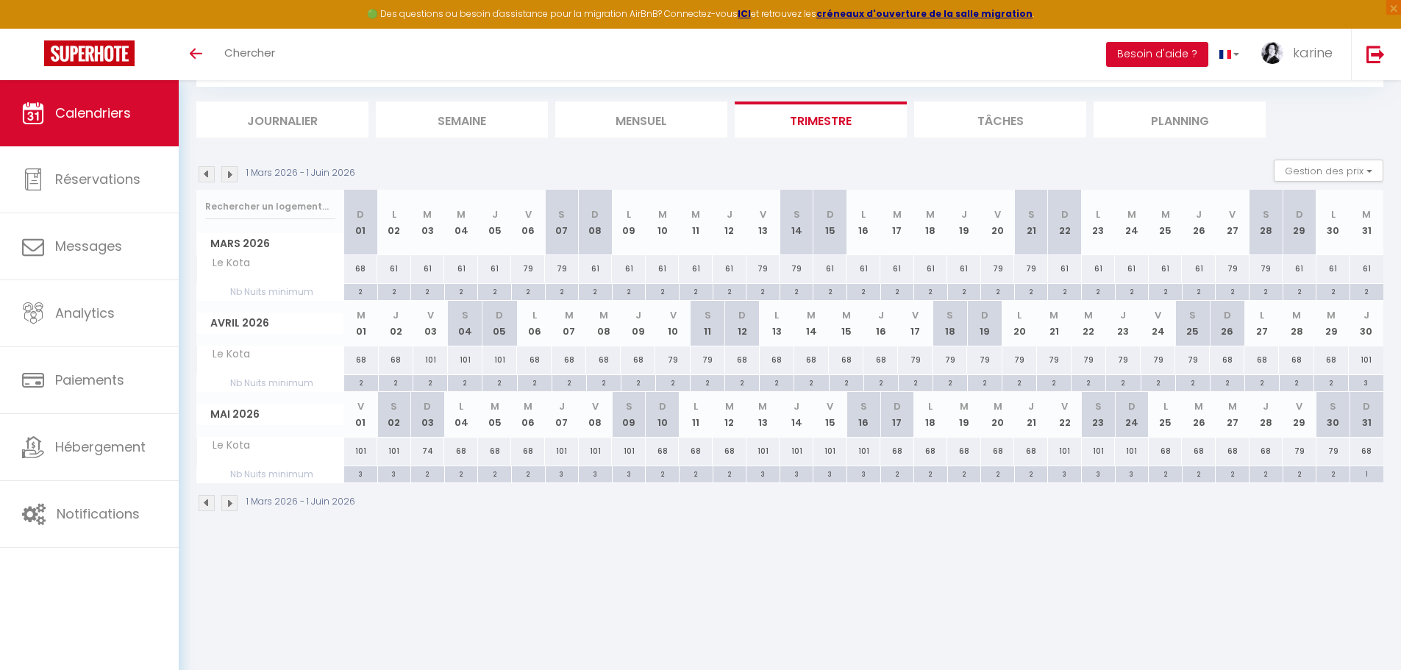
click at [227, 506] on img at bounding box center [229, 503] width 16 height 16
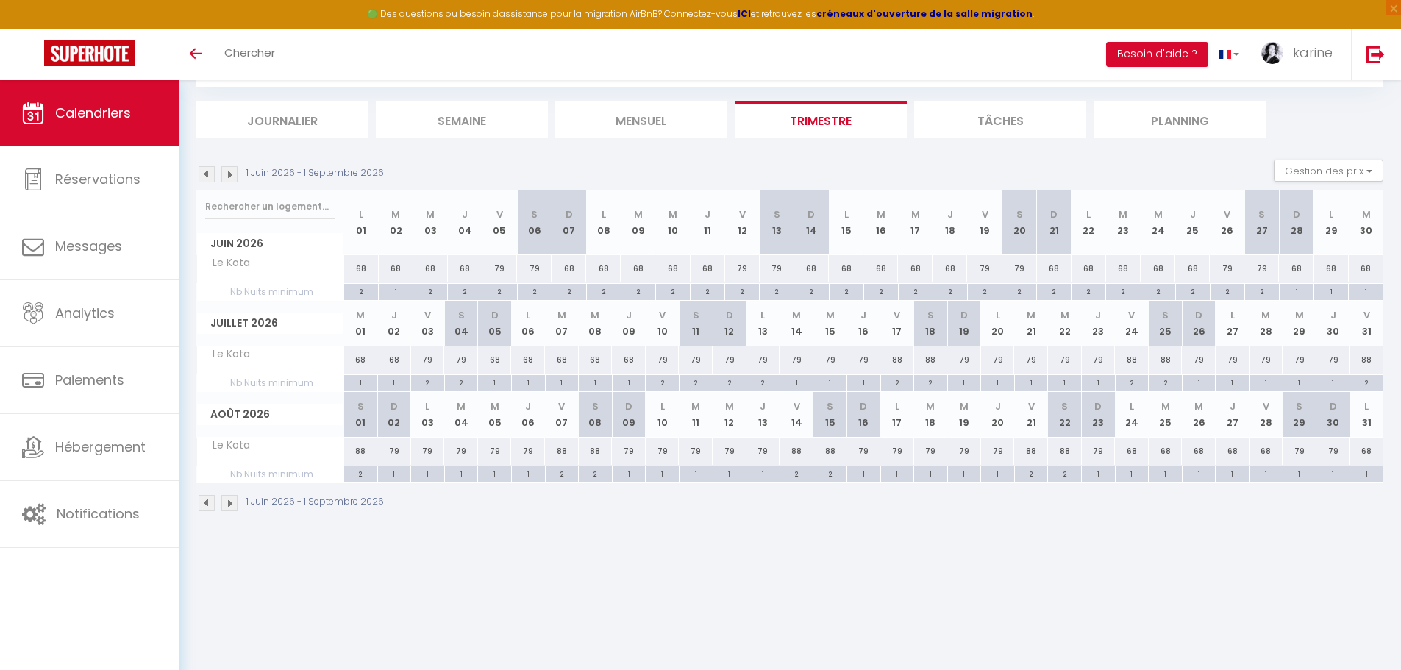
click at [1224, 293] on div "2" at bounding box center [1228, 291] width 34 height 14
type input "2"
type input "Ven 26 Juin 2026"
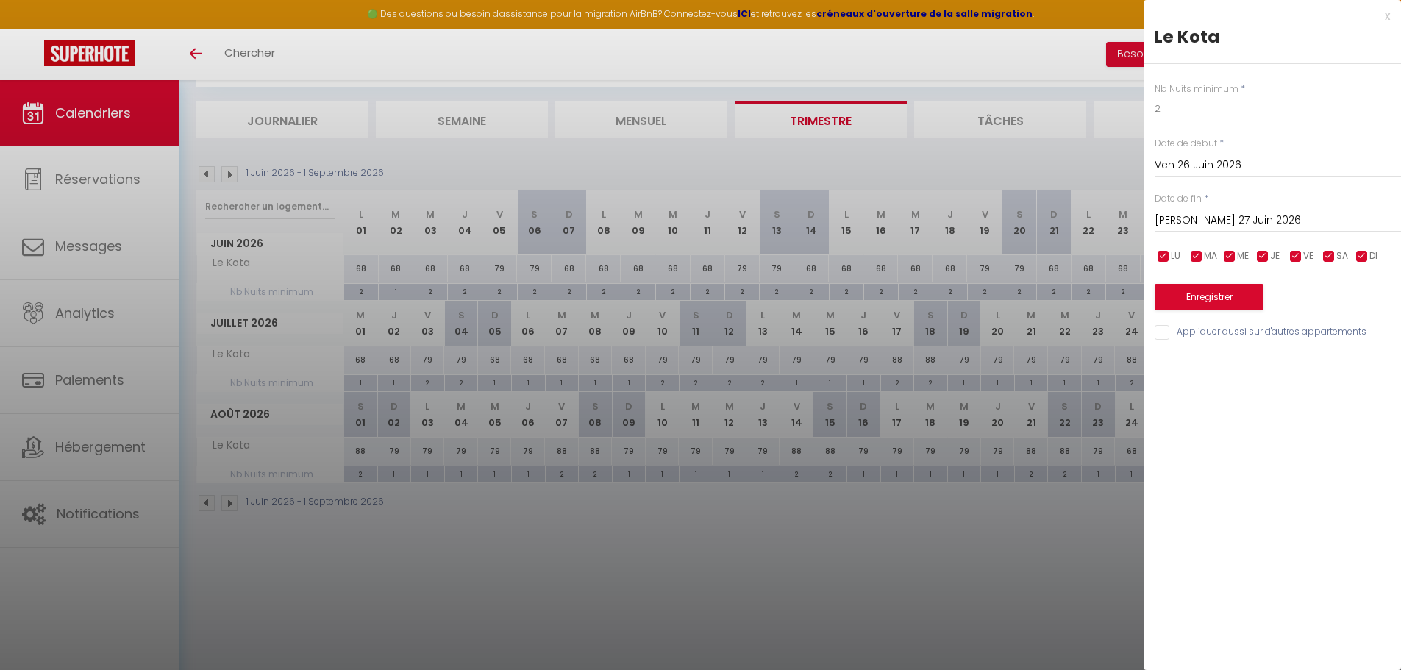
click at [1262, 219] on input "Sam 27 Juin 2026" at bounding box center [1278, 220] width 246 height 19
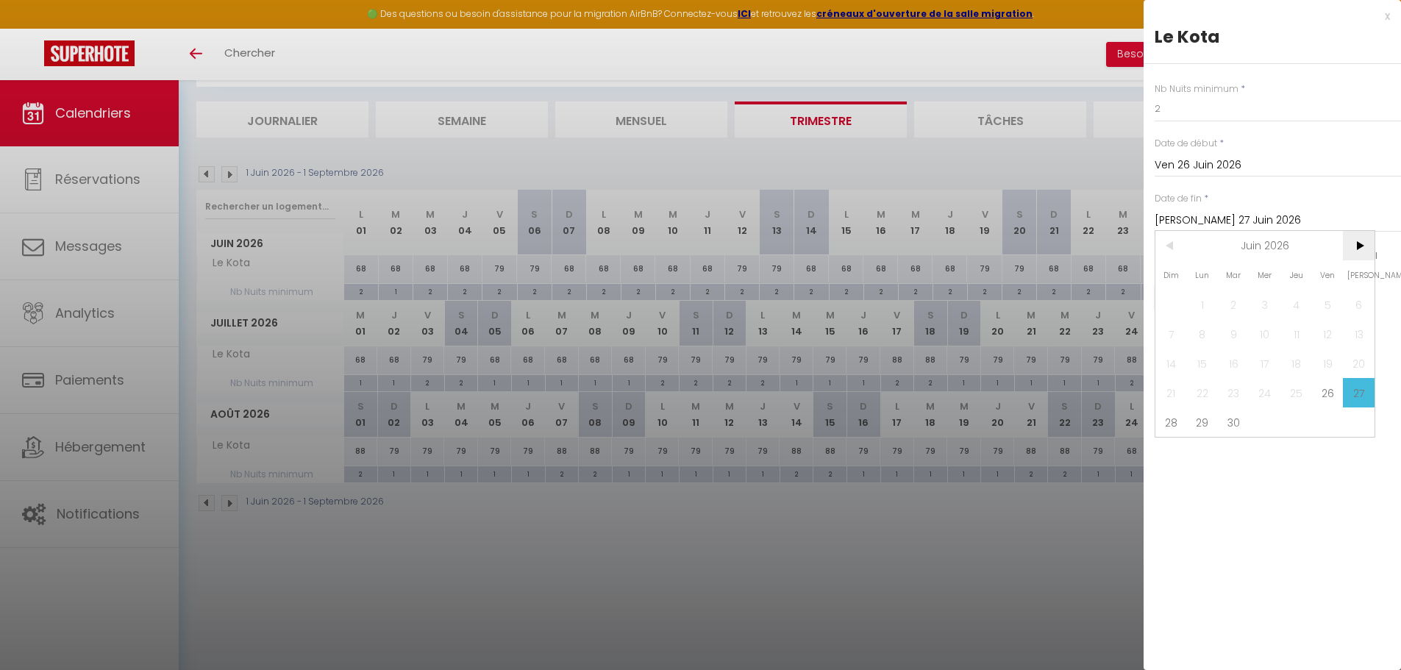
click at [1354, 245] on span ">" at bounding box center [1359, 245] width 32 height 29
click at [1268, 424] on span "30" at bounding box center [1266, 422] width 32 height 29
type input "Mer 30 Septembre 2026"
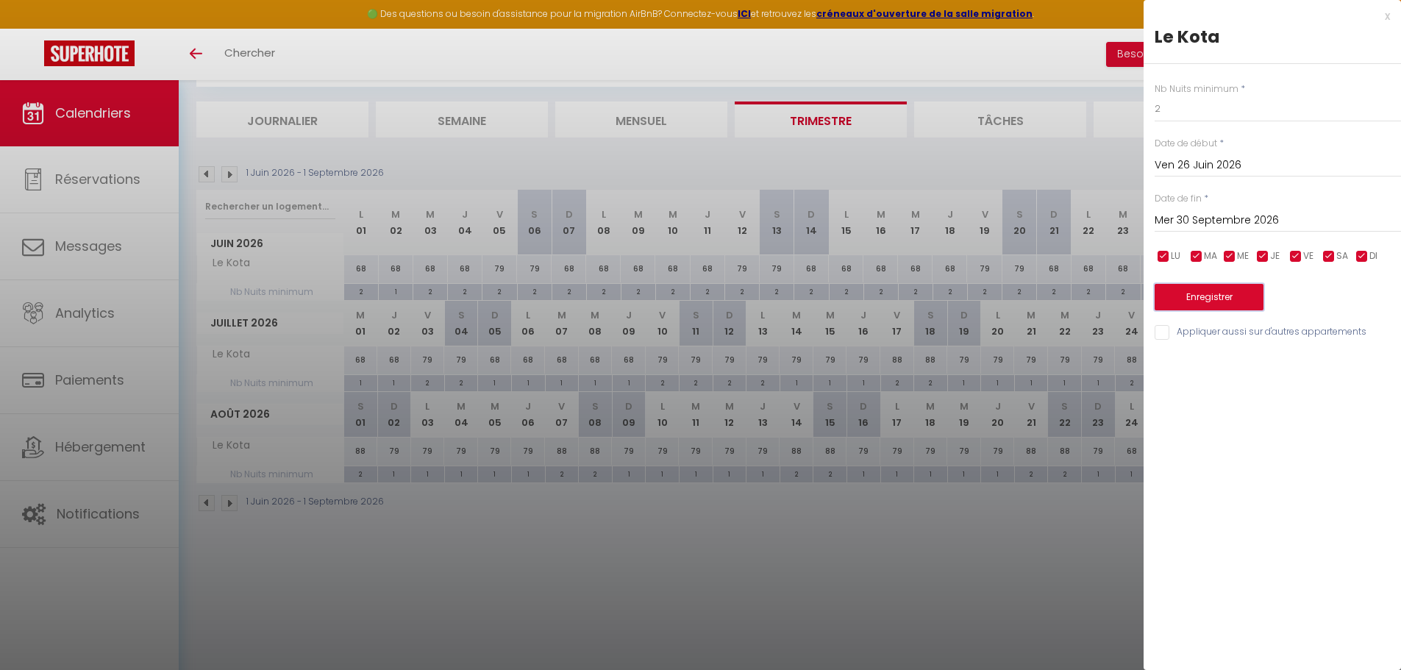
click at [1225, 285] on button "Enregistrer" at bounding box center [1209, 297] width 109 height 26
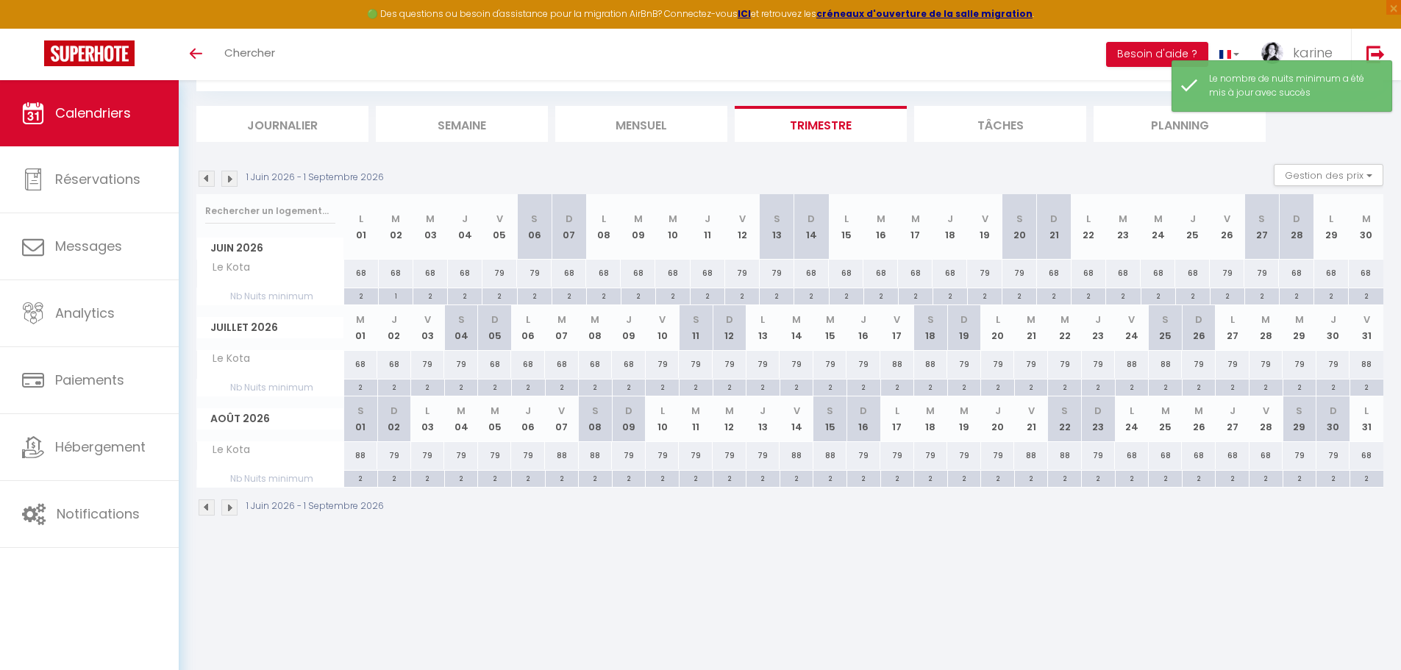
scroll to position [0, 0]
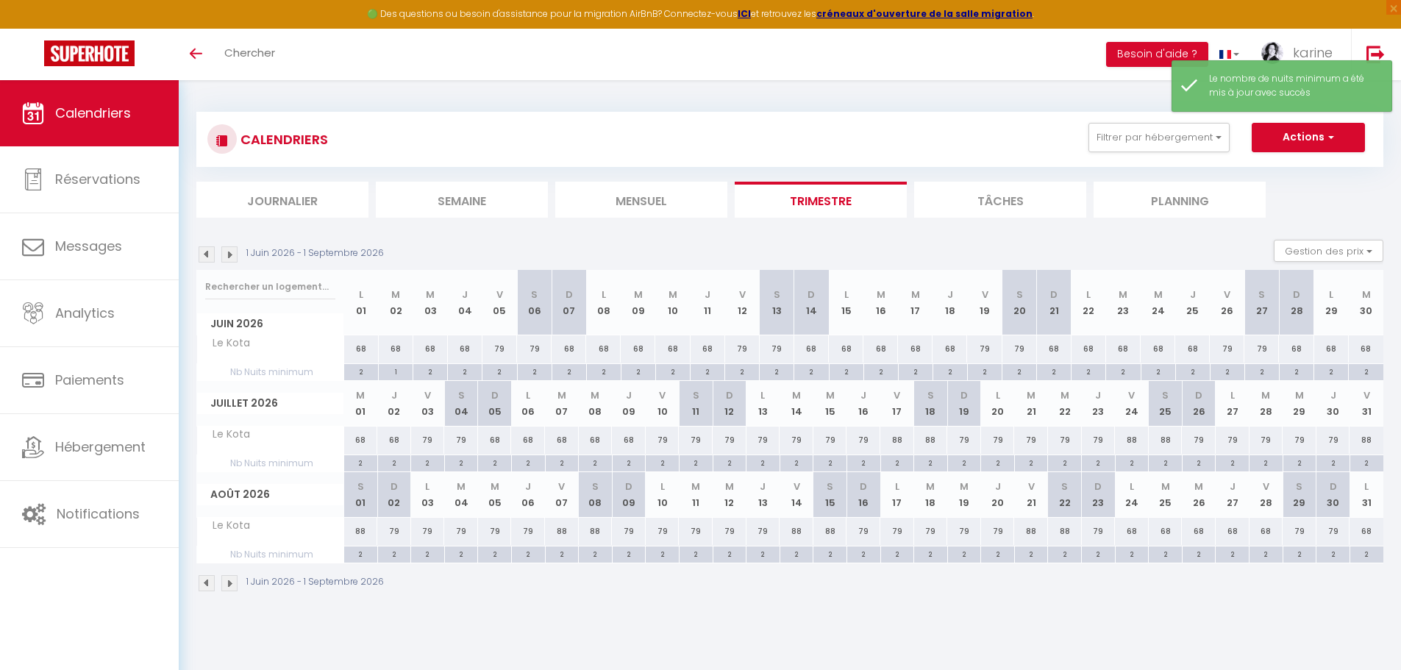
click at [638, 207] on li "Mensuel" at bounding box center [641, 200] width 172 height 36
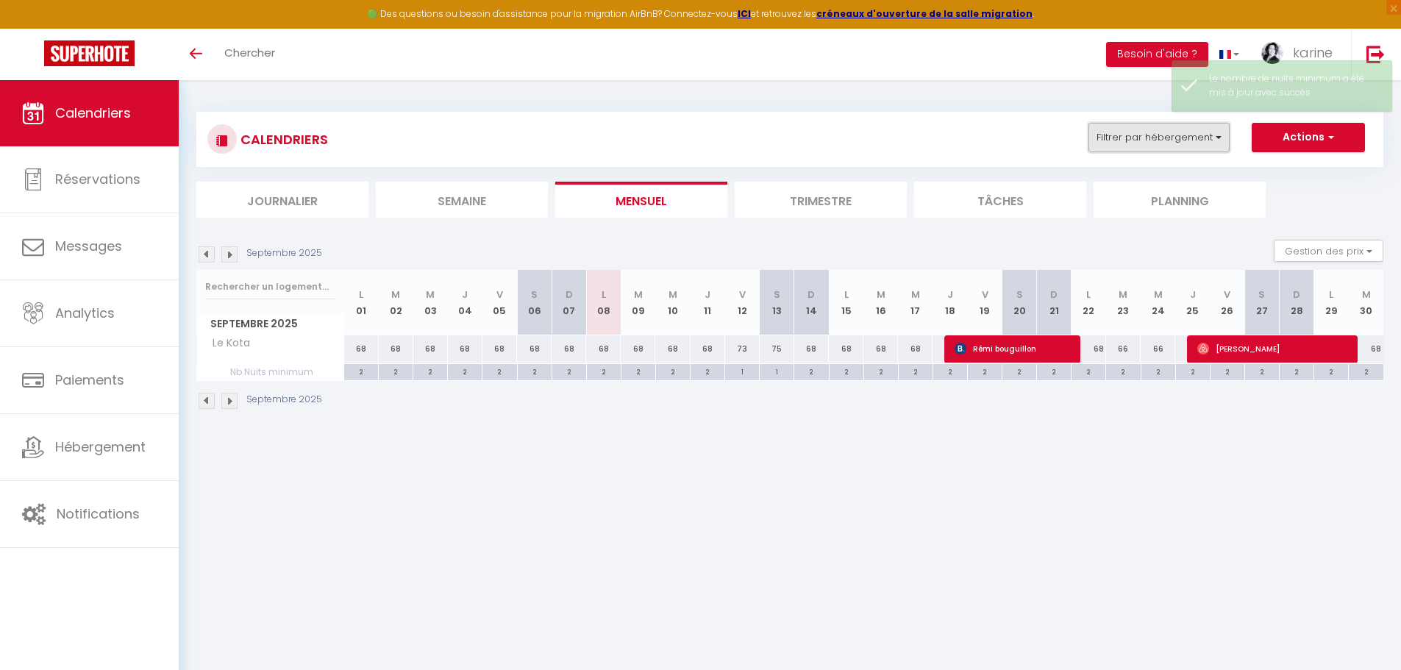
click at [1192, 143] on button "Filtrer par hébergement" at bounding box center [1159, 137] width 141 height 29
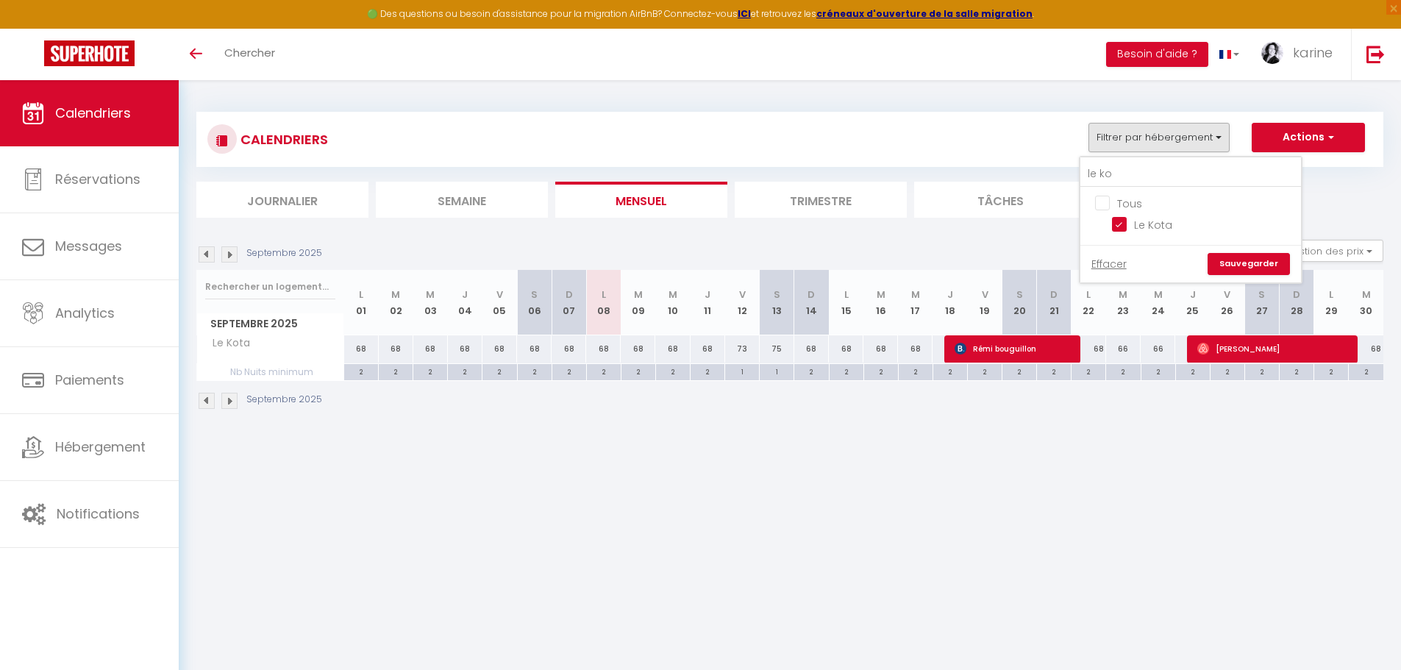
click at [1113, 199] on input "Tous" at bounding box center [1205, 202] width 221 height 15
checkbox input "true"
click at [1245, 254] on link "Sauvegarder" at bounding box center [1249, 264] width 82 height 22
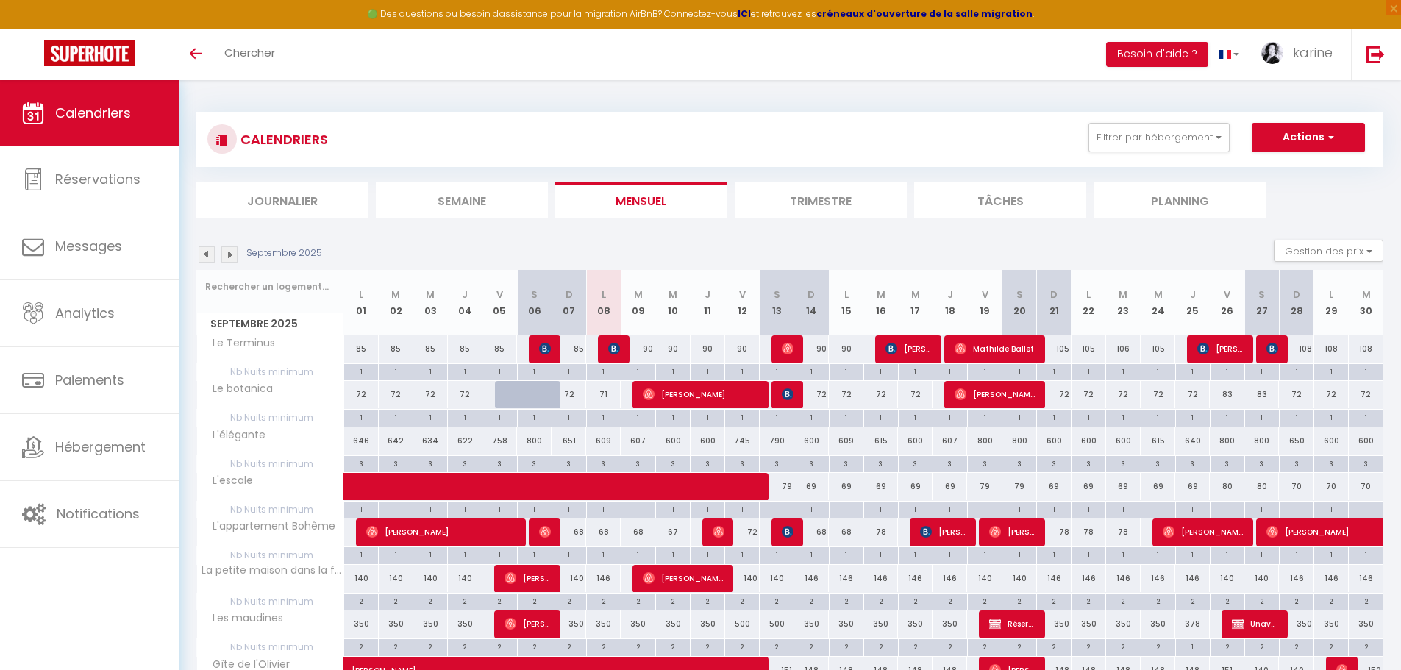
click at [227, 252] on img at bounding box center [229, 254] width 16 height 16
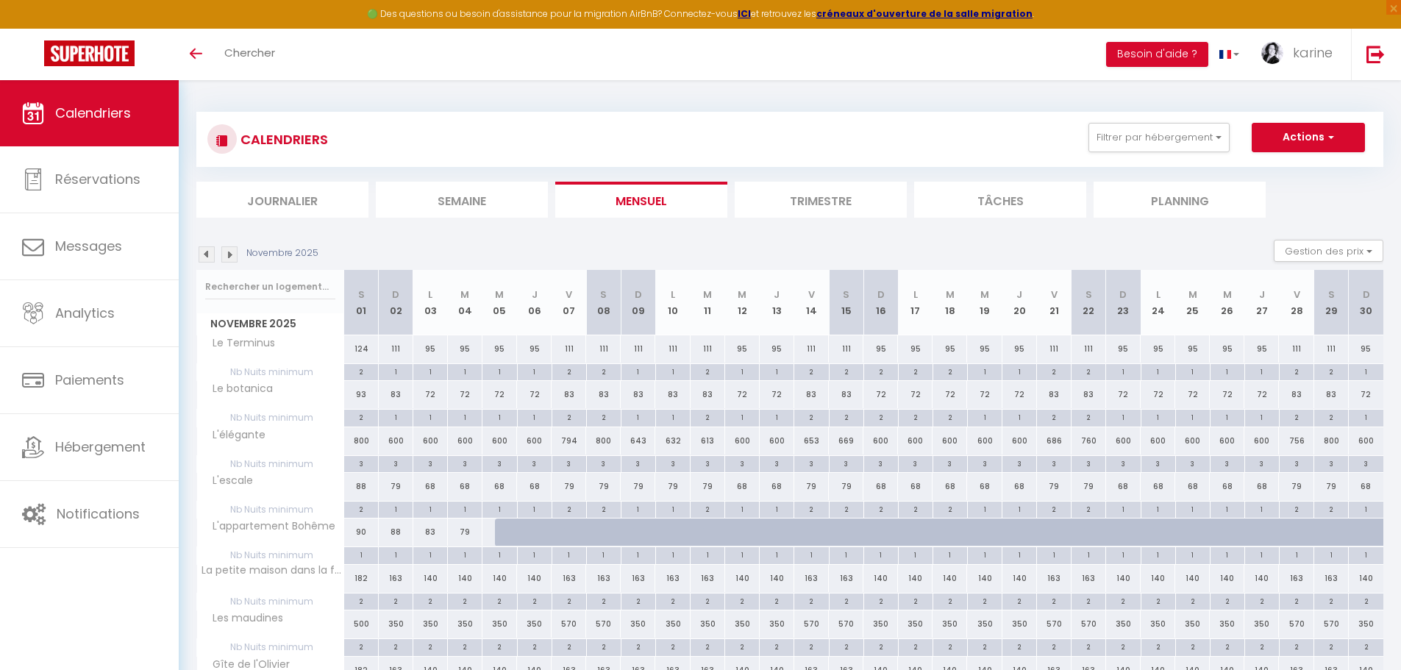
click at [230, 253] on img at bounding box center [229, 254] width 16 height 16
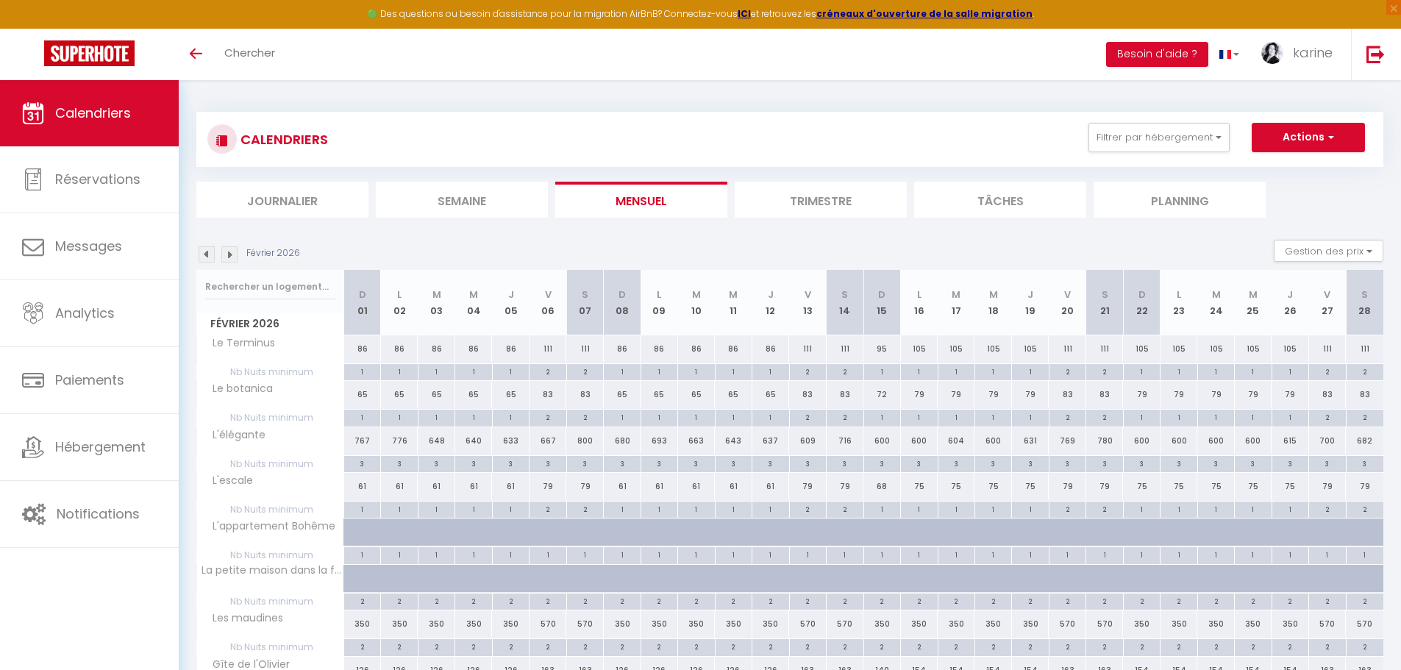
click at [230, 254] on img at bounding box center [229, 254] width 16 height 16
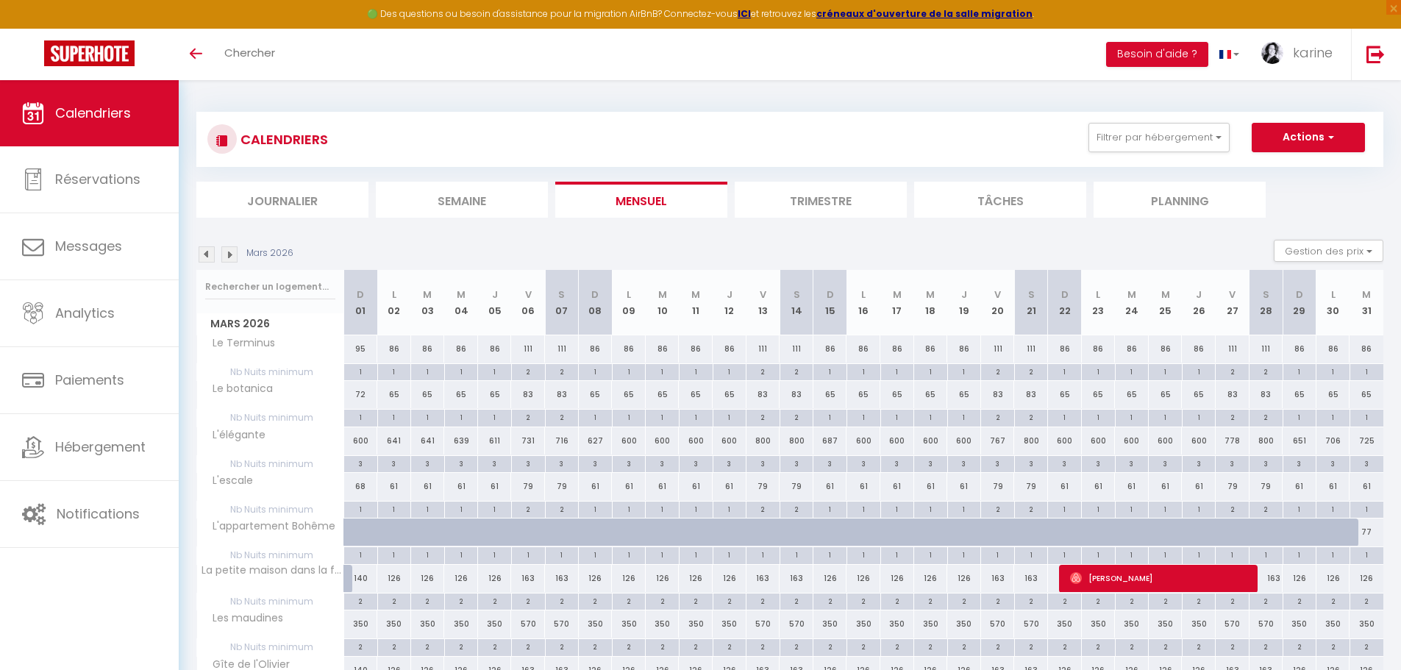
click at [230, 254] on img at bounding box center [229, 254] width 16 height 16
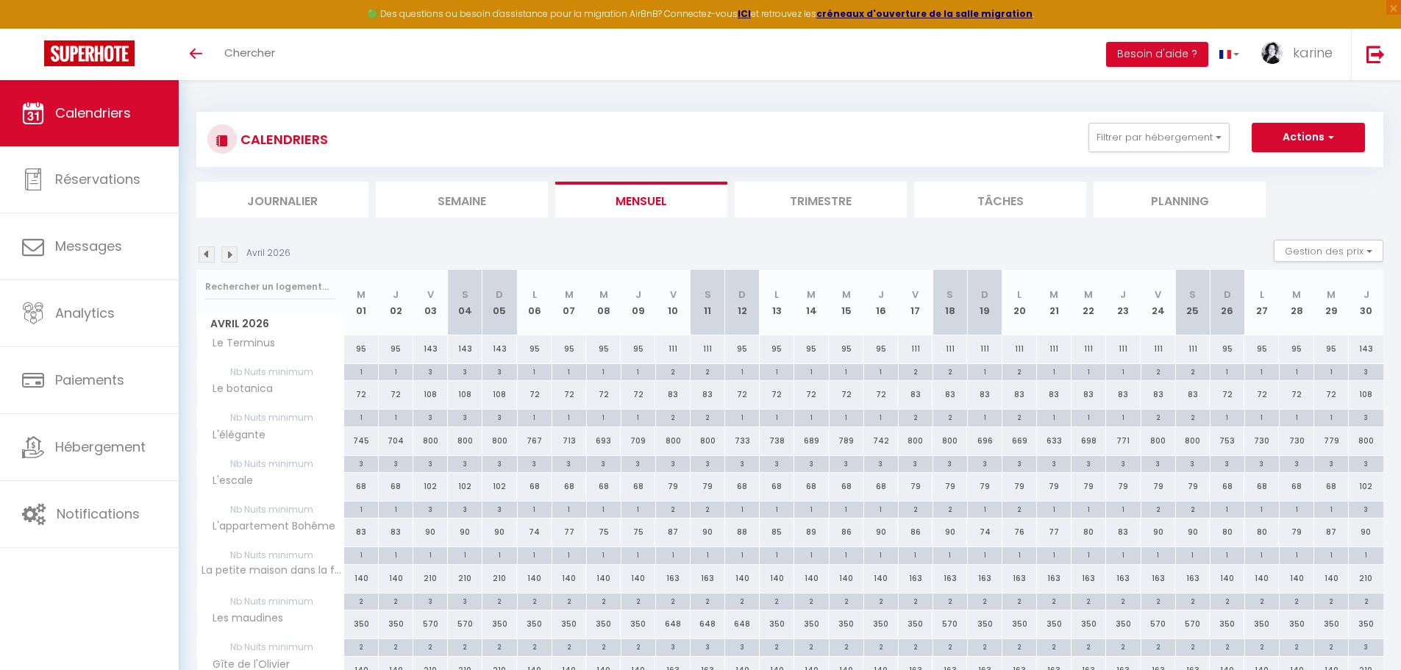
click at [230, 255] on img at bounding box center [229, 254] width 16 height 16
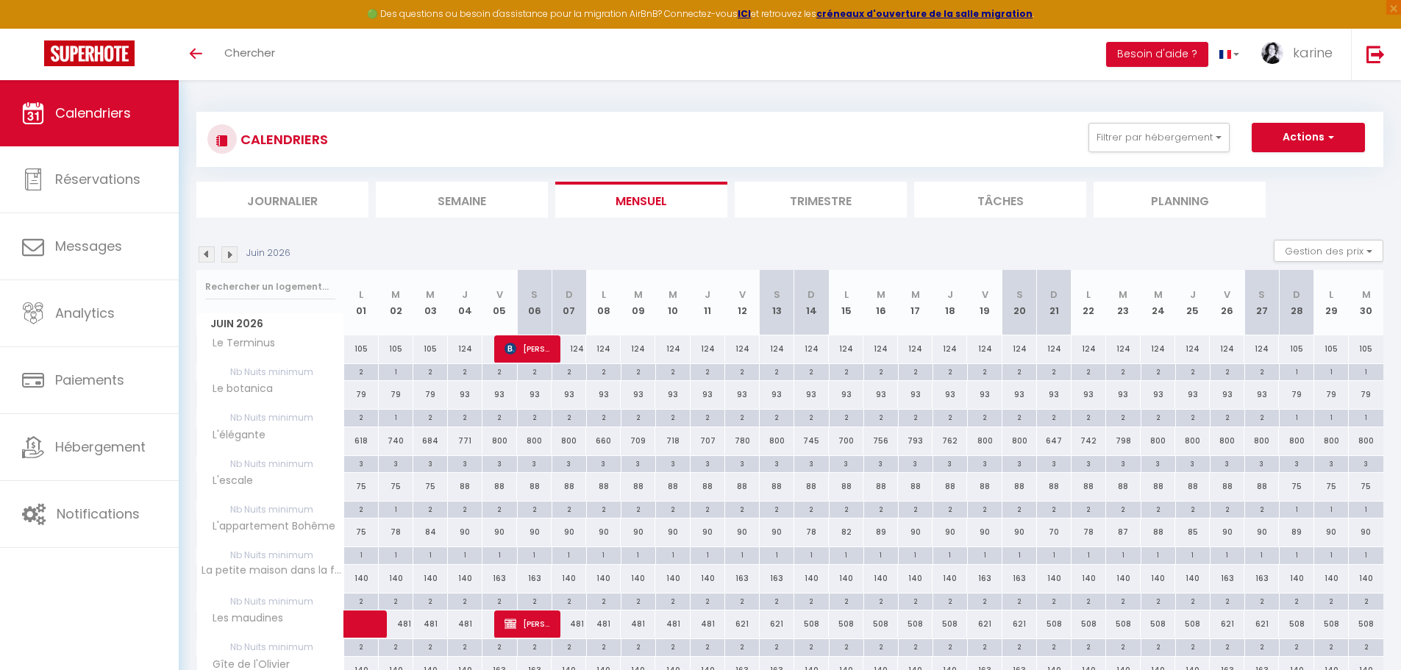
click at [230, 255] on img at bounding box center [229, 254] width 16 height 16
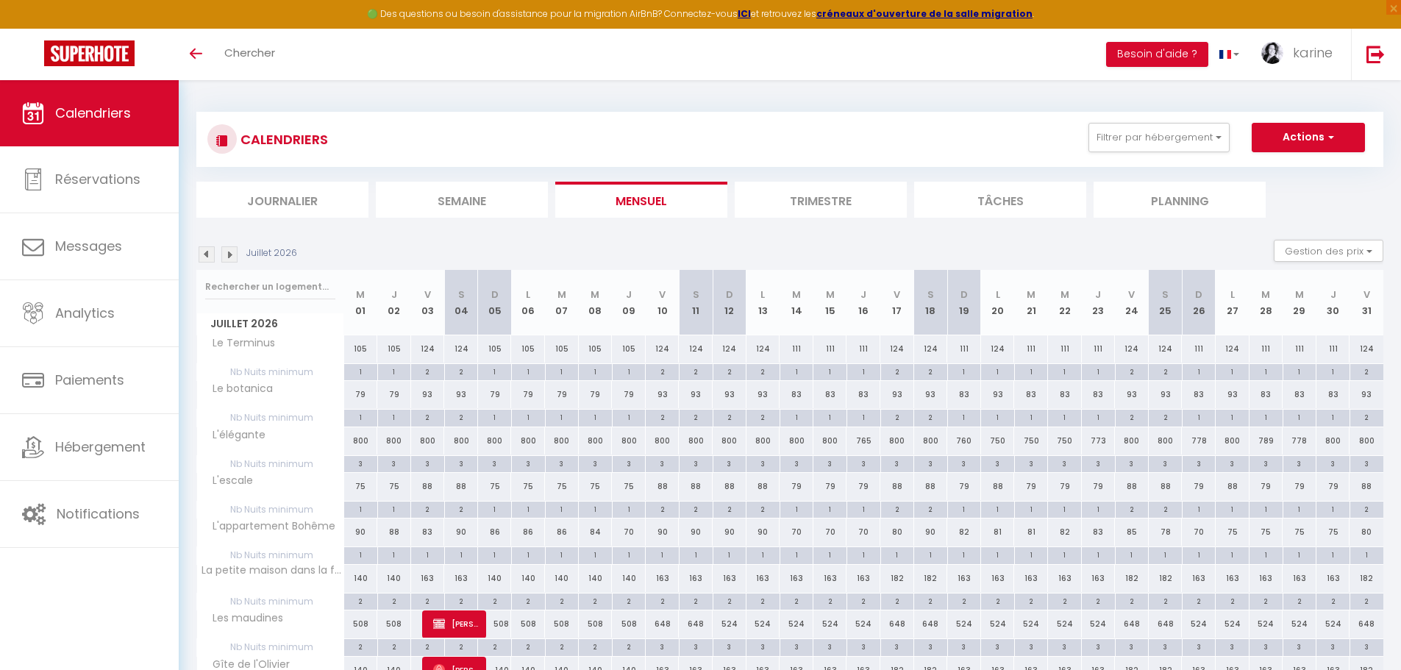
click at [230, 255] on img at bounding box center [229, 254] width 16 height 16
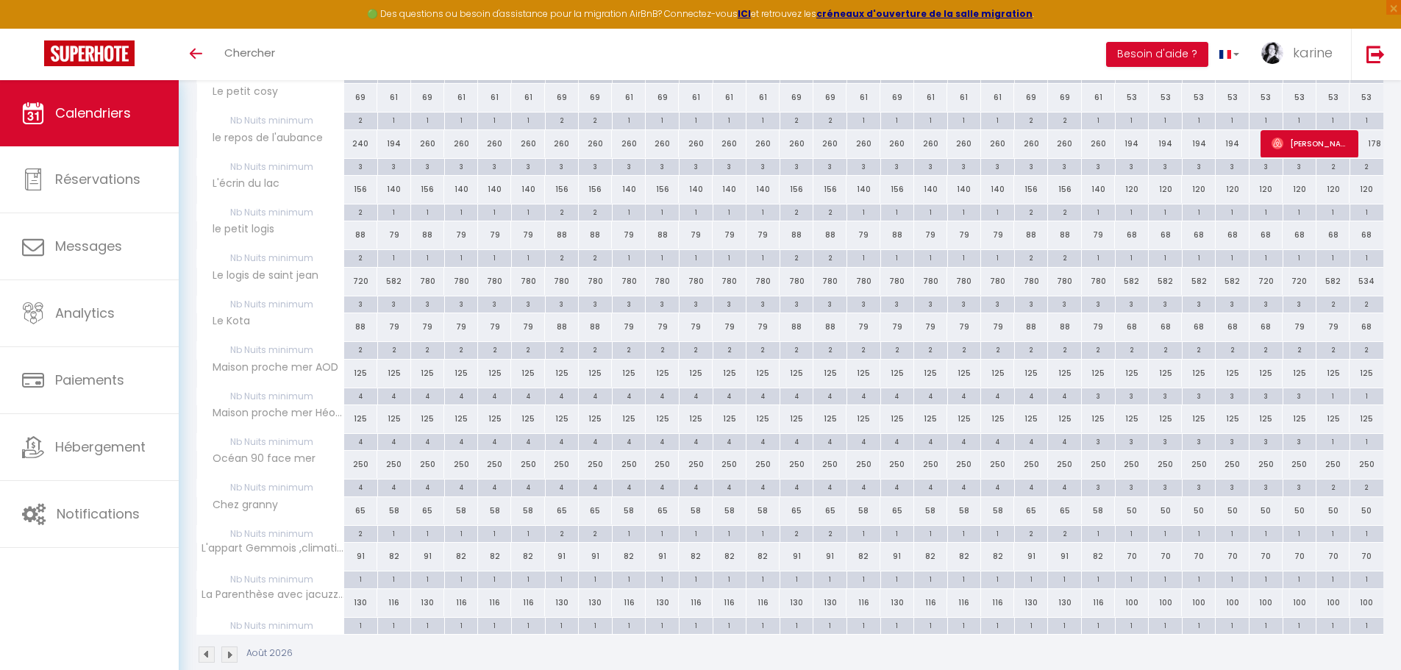
scroll to position [644, 0]
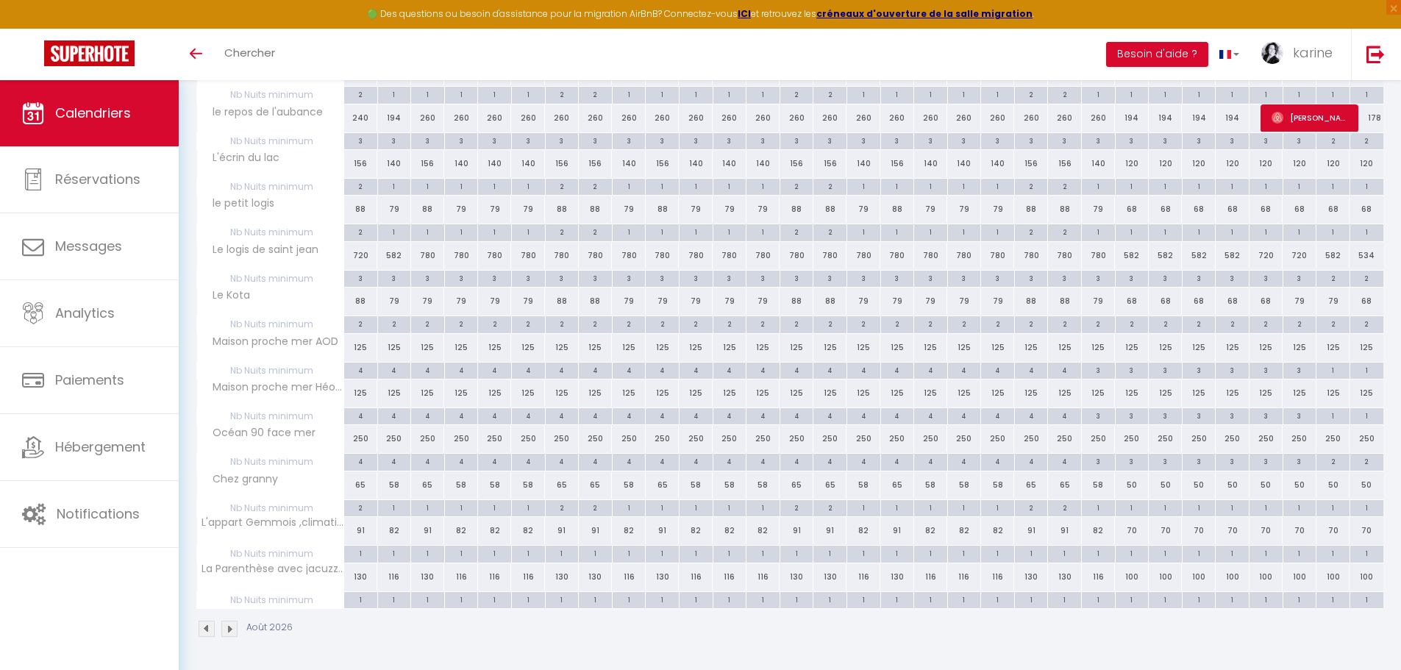
click at [231, 626] on img at bounding box center [229, 629] width 16 height 16
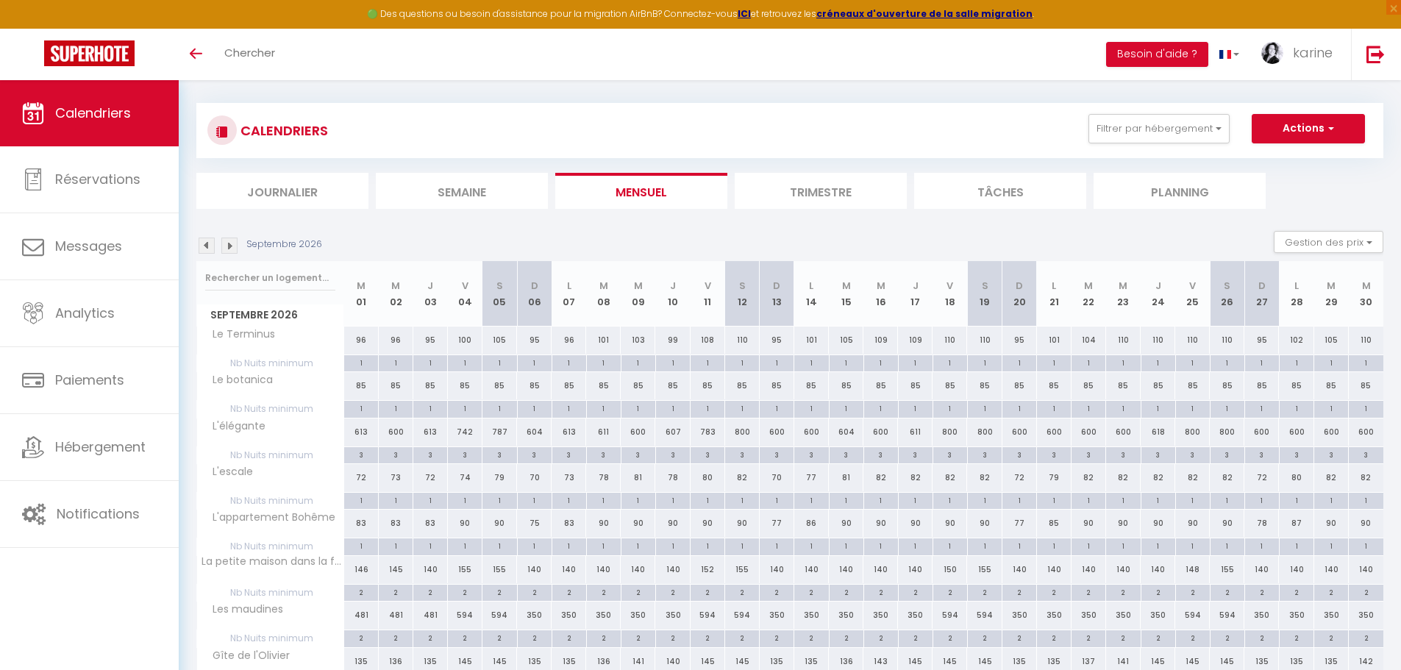
scroll to position [0, 0]
